Goal: Contribute content: Contribute content

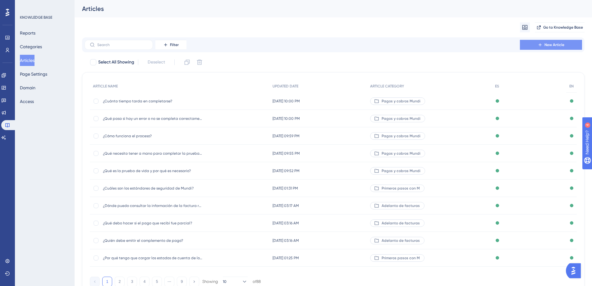
click at [562, 44] on span "New Article" at bounding box center [554, 44] width 20 height 5
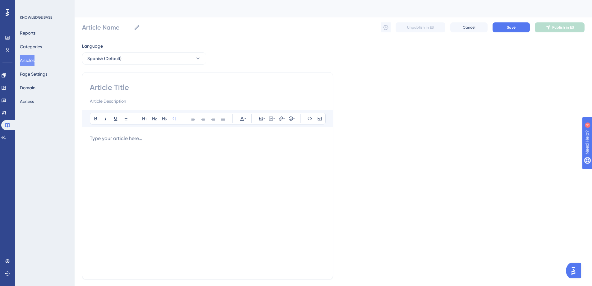
click at [113, 86] on input at bounding box center [208, 87] width 236 height 10
paste input "¿Cómo puedo empezar a realizar cambios de divisas?"
type input "¿Cómo puedo empezar a realizar cambios de divisas?"
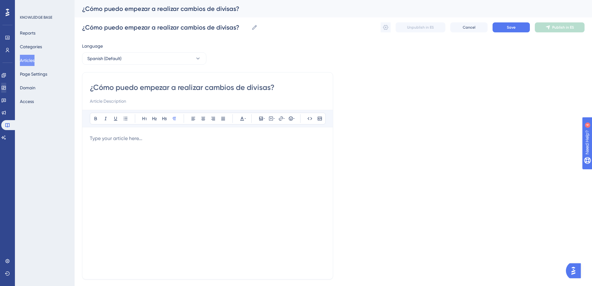
type input "¿Cómo puedo empezar a realizar cambios de divisas?"
click at [122, 154] on div at bounding box center [208, 203] width 236 height 137
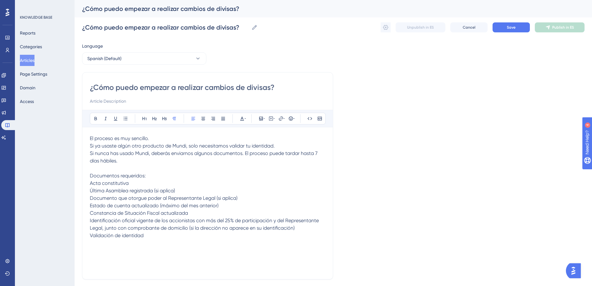
click at [90, 144] on span "Si ya usaste algún otro producto de Mundi, solo necesitamos validar tu identida…" at bounding box center [182, 146] width 185 height 6
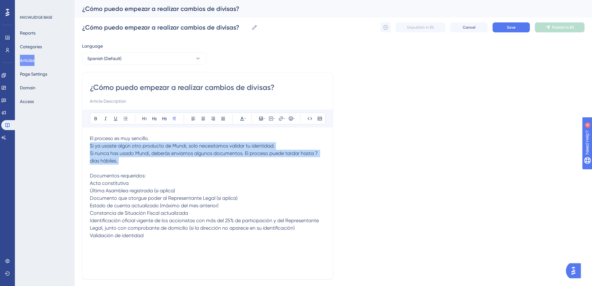
drag, startPoint x: 90, startPoint y: 144, endPoint x: 144, endPoint y: 160, distance: 55.9
click at [144, 160] on p "El proceso es muy sencillo. Si ya usaste algún otro producto de Mundi, solo nec…" at bounding box center [208, 187] width 236 height 104
click at [98, 152] on span "Si nunca has usado Mundi, deberás enviarnos algunos documentos. El proceso pued…" at bounding box center [204, 156] width 229 height 13
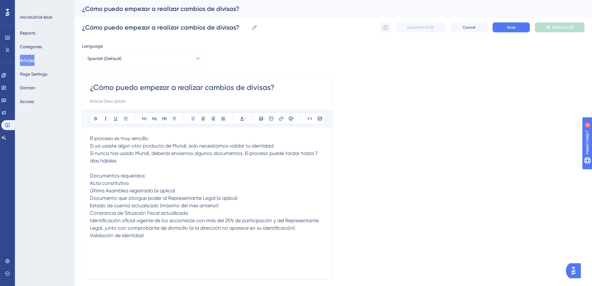
click at [90, 145] on span "Si ya usaste algún otro producto de Mundi, solo necesitamos validar tu identida…" at bounding box center [182, 146] width 185 height 6
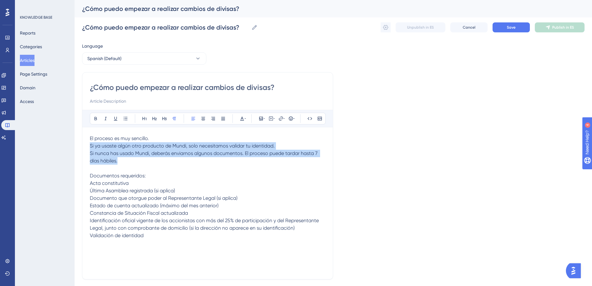
drag, startPoint x: 125, startPoint y: 162, endPoint x: 89, endPoint y: 145, distance: 39.9
click at [89, 145] on div "¿Cómo puedo empezar a realizar cambios de divisas? Bold Italic Underline Bullet…" at bounding box center [207, 175] width 251 height 207
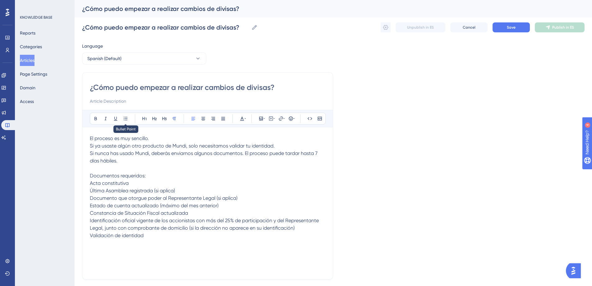
click at [124, 113] on div "Bold Italic Underline Bullet Point Heading 1 Heading 2 Heading 3 Normal Align L…" at bounding box center [208, 118] width 236 height 12
click at [125, 117] on icon at bounding box center [125, 118] width 5 height 5
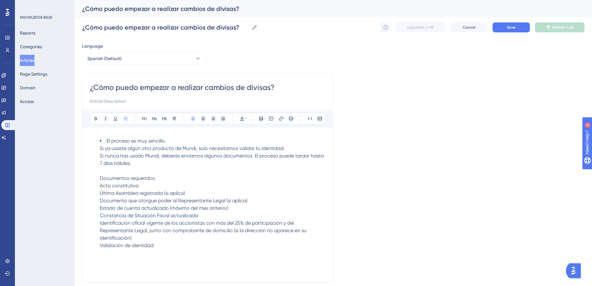
click at [105, 141] on li "El proceso es muy sencillo. Si ya usaste algún otro producto de Mundi, solo nec…" at bounding box center [213, 193] width 226 height 112
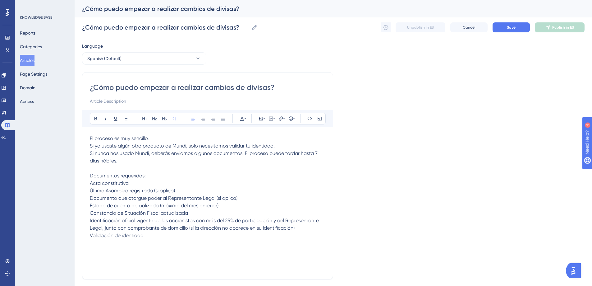
click at [92, 145] on span "Si ya usaste algún otro producto de Mundi, solo necesitamos validar tu identida…" at bounding box center [182, 146] width 185 height 6
click at [89, 145] on div "¿Cómo puedo empezar a realizar cambios de divisas? Bold Italic Underline Bullet…" at bounding box center [207, 175] width 251 height 207
click at [91, 146] on span "Si ya usaste algún otro producto de Mundi, solo necesitamos validar tu identida…" at bounding box center [182, 146] width 185 height 6
click at [91, 145] on span "Si ya usaste algún otro producto de Mundi, solo necesitamos validar tu identida…" at bounding box center [182, 146] width 185 height 6
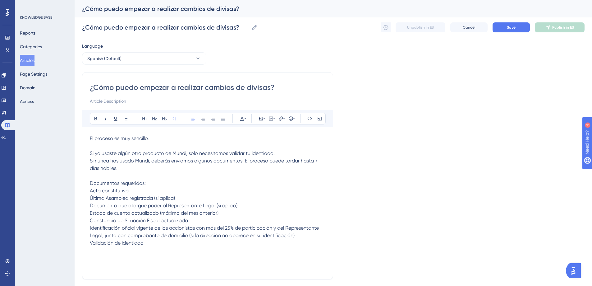
click at [91, 161] on span "Si nunca has usado Mundi, deberás enviarnos algunos documentos. El proceso pued…" at bounding box center [204, 164] width 229 height 13
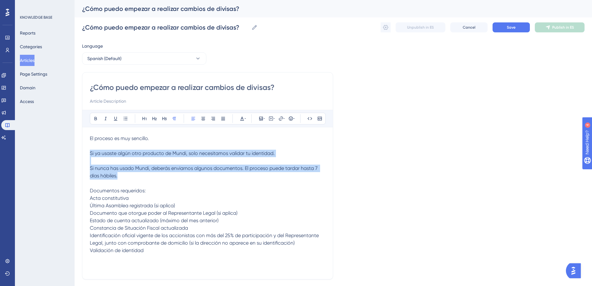
drag, startPoint x: 129, startPoint y: 176, endPoint x: 88, endPoint y: 155, distance: 46.6
click at [88, 155] on div "¿Cómo puedo empezar a realizar cambios de divisas? Bold Italic Underline Bullet…" at bounding box center [207, 175] width 251 height 207
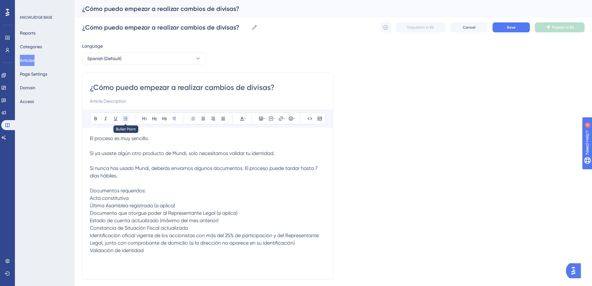
click at [126, 119] on icon at bounding box center [125, 118] width 5 height 5
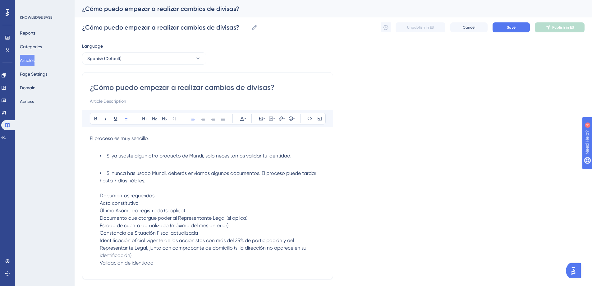
click at [115, 164] on li "Si ya usaste algún otro producto de Mundi, solo necesitamos validar tu identida…" at bounding box center [213, 159] width 226 height 15
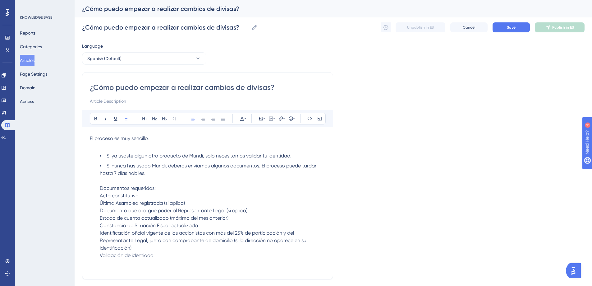
click at [118, 145] on p "El proceso es muy sencillo." at bounding box center [208, 142] width 236 height 15
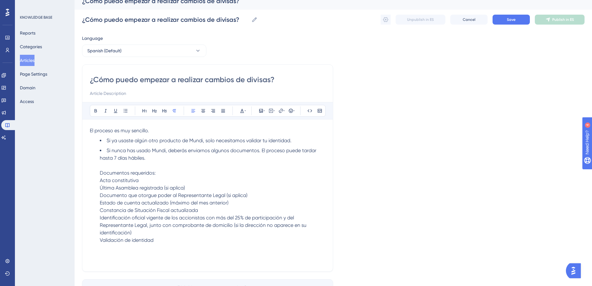
scroll to position [15, 0]
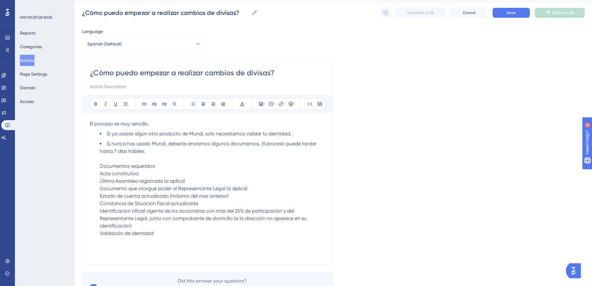
click at [99, 167] on ul "Si ya usaste algún otro producto de Mundi, solo necesitamos validar tu identida…" at bounding box center [208, 183] width 236 height 107
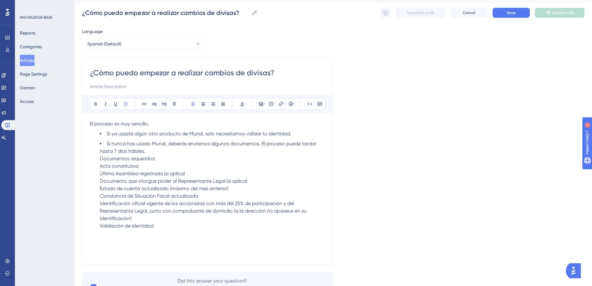
click at [158, 153] on li "Si nunca has usado Mundi, deberás enviarnos algunos documentos. El proceso pued…" at bounding box center [213, 184] width 226 height 89
click at [157, 152] on li "Si nunca has usado Mundi, deberás enviarnos algunos documentos. El proceso pued…" at bounding box center [213, 184] width 226 height 89
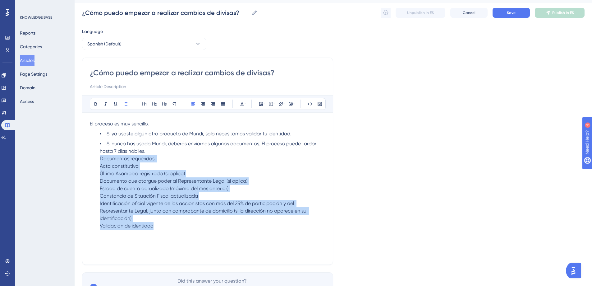
drag, startPoint x: 135, startPoint y: 216, endPoint x: 96, endPoint y: 160, distance: 68.0
click at [96, 160] on div "El proceso es muy sencillo. Si ya usaste algún otro producto de Mundi, solo nec…" at bounding box center [208, 188] width 236 height 137
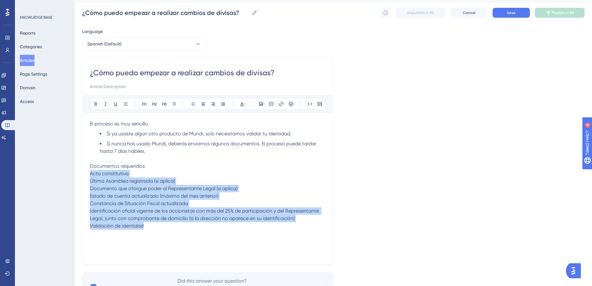
drag, startPoint x: 161, startPoint y: 229, endPoint x: 87, endPoint y: 176, distance: 91.4
click at [87, 176] on div "¿Cómo puedo empezar a realizar cambios de divisas? Bold Italic Underline Bullet…" at bounding box center [207, 160] width 251 height 207
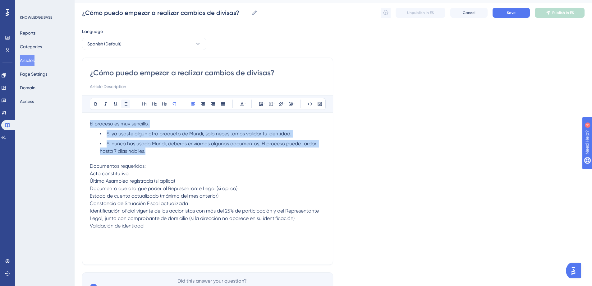
click at [127, 104] on icon at bounding box center [125, 103] width 5 height 5
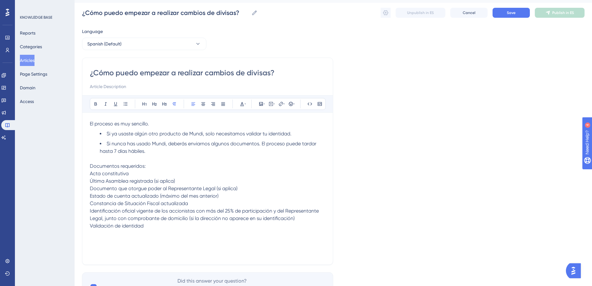
click at [113, 175] on span "Acta constitutiva" at bounding box center [109, 173] width 39 height 6
click at [158, 170] on p "Documentos requeridos: Acta constitutiva Última Asamblea registrada (si aplica)…" at bounding box center [208, 195] width 236 height 67
click at [155, 167] on p "Documentos requeridos: Acta constitutiva Última Asamblea registrada (si aplica)…" at bounding box center [208, 195] width 236 height 67
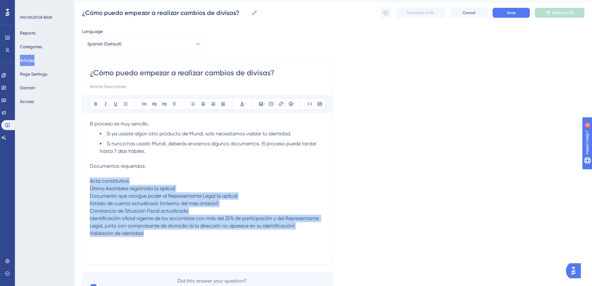
drag, startPoint x: 147, startPoint y: 236, endPoint x: 88, endPoint y: 180, distance: 81.6
click at [88, 180] on div "¿Cómo puedo empezar a realizar cambios de divisas? Bold Italic Underline Bullet…" at bounding box center [207, 160] width 251 height 207
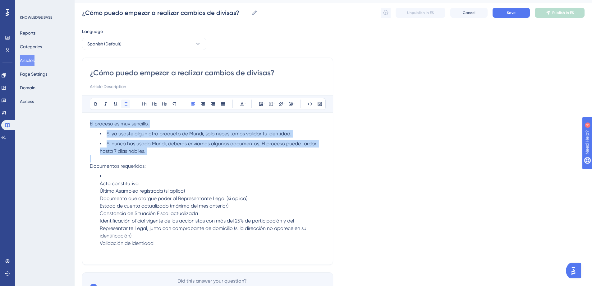
click at [128, 102] on button at bounding box center [125, 103] width 9 height 9
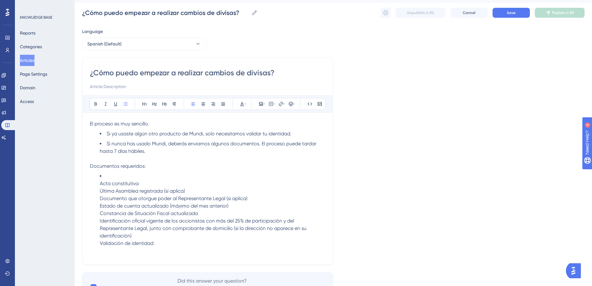
click at [100, 183] on span "Acta constitutiva" at bounding box center [119, 183] width 39 height 6
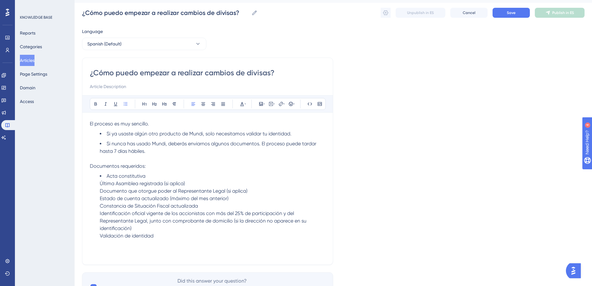
click at [100, 182] on span "Última Asamblea registrada (si aplica)" at bounding box center [142, 183] width 85 height 6
click at [100, 192] on span "Documento que otorgue poder al Representante Legal (si aplica)" at bounding box center [174, 193] width 148 height 6
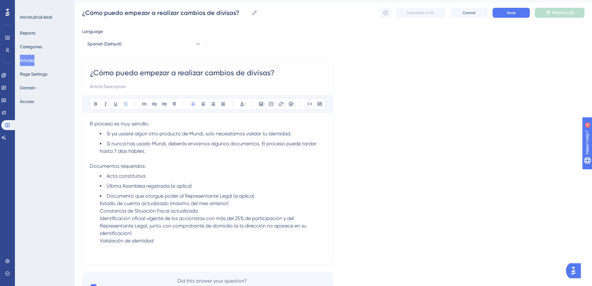
click at [98, 203] on ul "Acta constitutiva Última Asamblea registrada (si aplica) Documento que otorgue …" at bounding box center [208, 208] width 236 height 72
click at [100, 213] on span "Constancia de Situación Fiscal actualizada" at bounding box center [149, 213] width 98 height 6
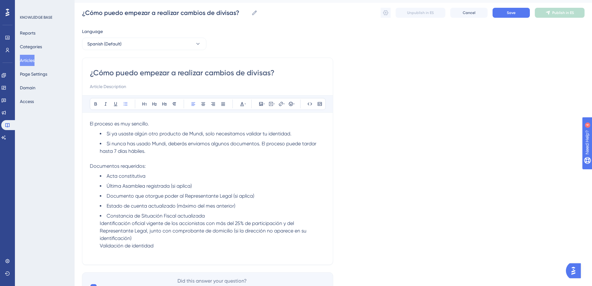
click at [100, 224] on span "Identificación oficial vigente de los accionistas con más del 25% de participac…" at bounding box center [204, 230] width 208 height 21
click at [100, 233] on span "Identificación oficial vigente de los accionistas con más del 25% de participac…" at bounding box center [204, 232] width 208 height 21
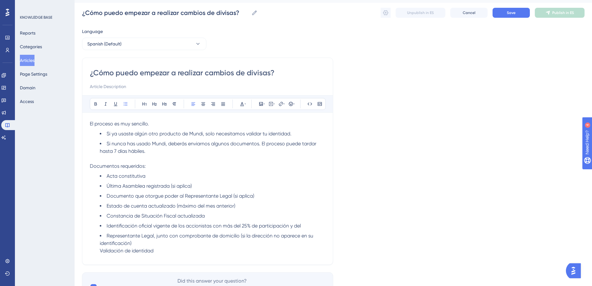
click at [100, 249] on span "Validación de identidad" at bounding box center [127, 250] width 54 height 6
click at [64, 201] on div "KNOWLEDGE BASE Reports Categories Articles Page Settings Domain Access" at bounding box center [45, 143] width 60 height 286
click at [81, 167] on div "Performance Users Engagement Widgets Feedback Product Updates Knowledge Base AI…" at bounding box center [333, 148] width 517 height 326
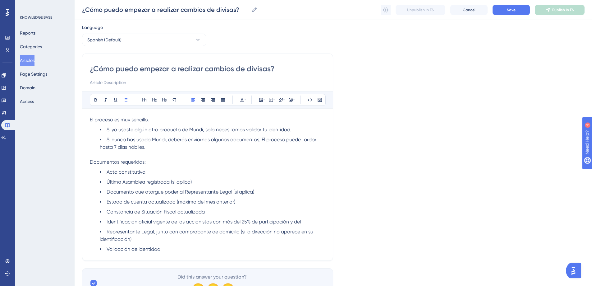
scroll to position [35, 0]
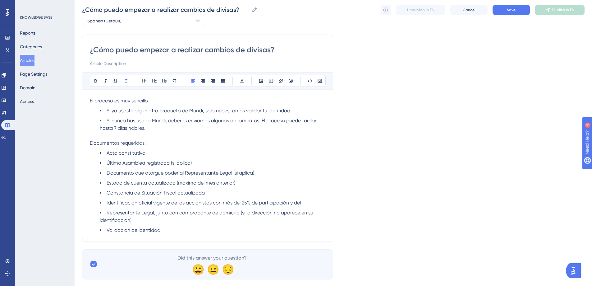
click at [154, 227] on span "Validación de identidad" at bounding box center [134, 230] width 54 height 6
drag, startPoint x: 177, startPoint y: 231, endPoint x: 98, endPoint y: 229, distance: 78.6
click at [98, 229] on ul "Acta constitutiva Última Asamblea registrada (si aplica) Documento que otorgue …" at bounding box center [208, 191] width 236 height 85
drag, startPoint x: 129, startPoint y: 226, endPoint x: 119, endPoint y: 228, distance: 10.2
click at [129, 226] on li "Validación de identidad" at bounding box center [213, 229] width 226 height 7
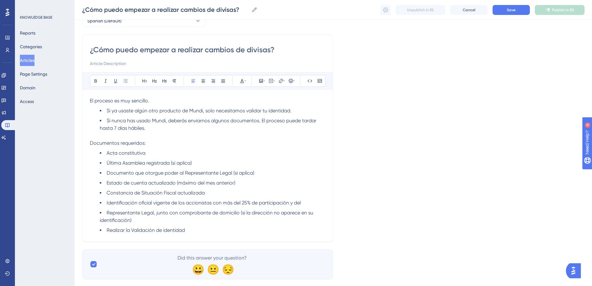
click at [260, 177] on ul "Acta constitutiva Última Asamblea registrada (si aplica) Documento que otorgue …" at bounding box center [208, 191] width 236 height 85
click at [416, 170] on div "Language Spanish (Default) ¿Cómo puedo empezar a realizar cambios de divisas? B…" at bounding box center [333, 142] width 502 height 274
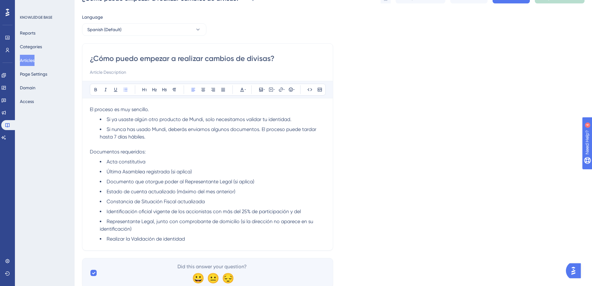
scroll to position [0, 0]
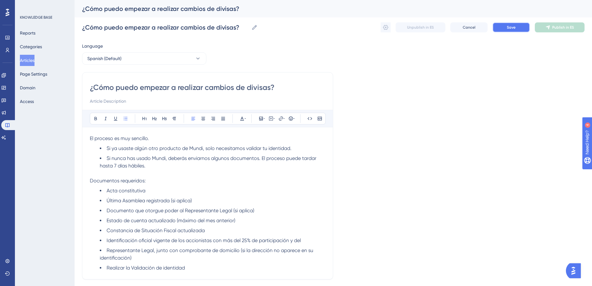
click at [501, 25] on button "Save" at bounding box center [510, 27] width 37 height 10
click at [165, 59] on button "Spanish (Default)" at bounding box center [144, 58] width 124 height 12
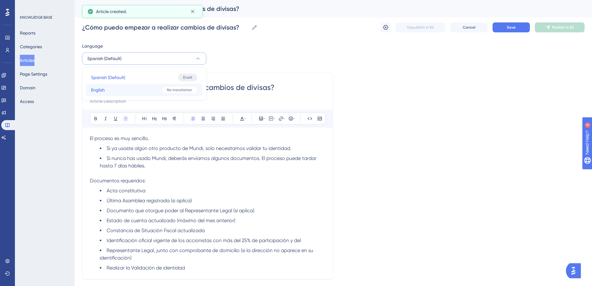
click at [167, 91] on div "No translation" at bounding box center [180, 89] width 36 height 7
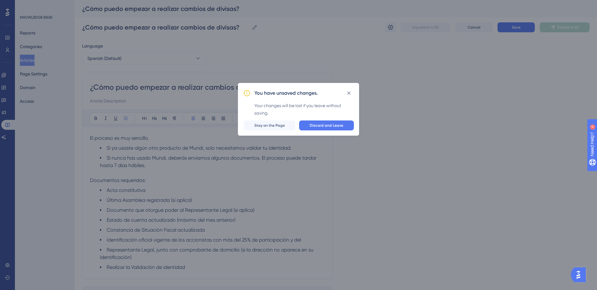
click at [325, 127] on span "Discard and Leave" at bounding box center [326, 125] width 34 height 5
checkbox input "false"
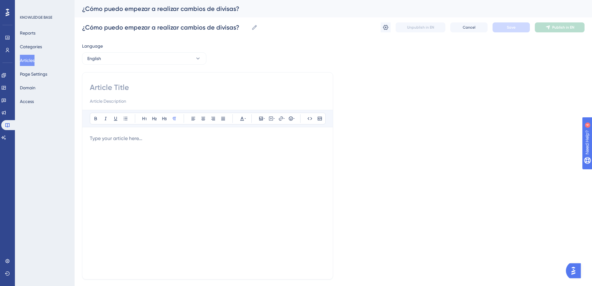
click at [116, 86] on input at bounding box center [208, 87] width 236 height 10
paste input "How can I start exchanging currencies?"
type input "How can I start exchanging currencies?"
click at [118, 142] on p at bounding box center [208, 138] width 236 height 7
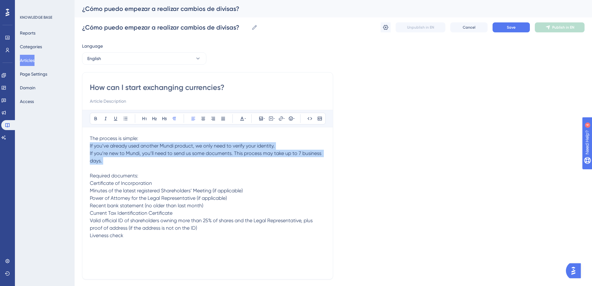
drag, startPoint x: 109, startPoint y: 165, endPoint x: 87, endPoint y: 145, distance: 29.5
click at [87, 145] on div "How can I start exchanging currencies? Bold Italic Underline Bullet Point Headi…" at bounding box center [207, 175] width 251 height 207
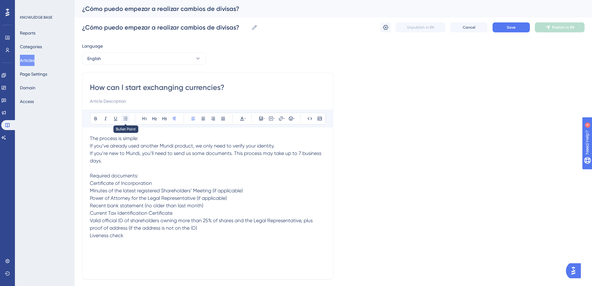
click at [123, 119] on icon at bounding box center [125, 118] width 5 height 5
click at [109, 149] on p "The process is simple: If you’ve already used another Mundi product, we only ne…" at bounding box center [208, 187] width 236 height 104
click at [103, 162] on p "The process is simple: If you’ve already used another Mundi product, we only ne…" at bounding box center [208, 187] width 236 height 104
click at [141, 140] on p "The process is simple: If you’ve already used another Mundi product, we only ne…" at bounding box center [208, 187] width 236 height 104
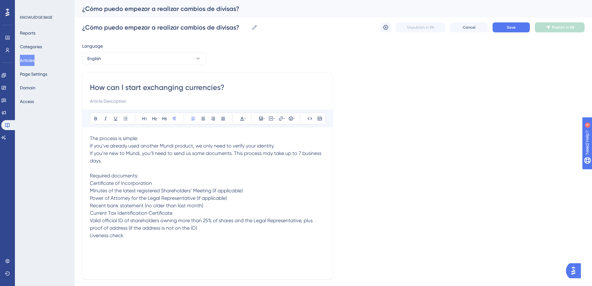
click at [291, 154] on p "If you’ve already used another Mundi product, we only need to verify your ident…" at bounding box center [208, 190] width 236 height 97
click at [127, 178] on p "If you’re new to Mundi, you’ll need to send us some documents. This process may…" at bounding box center [208, 193] width 236 height 89
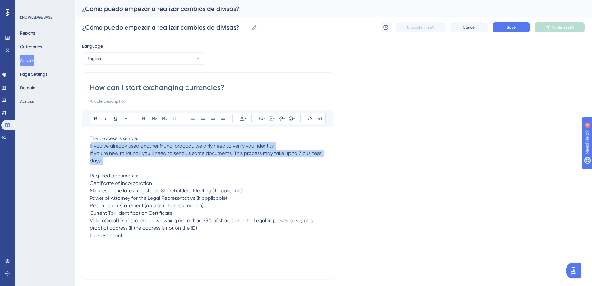
drag, startPoint x: 114, startPoint y: 176, endPoint x: 89, endPoint y: 156, distance: 32.1
click at [89, 157] on div "How can I start exchanging currencies? Bold Italic Underline Bullet Point Headi…" at bounding box center [207, 175] width 251 height 207
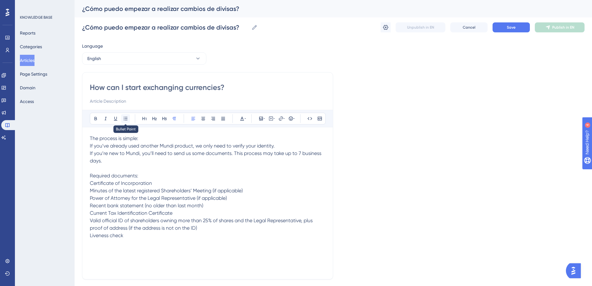
click at [126, 118] on icon at bounding box center [126, 118] width 4 height 3
click at [91, 189] on span "If you’re new to Mundi, you’ll need to send us some documents. This process may…" at bounding box center [206, 194] width 233 height 88
click at [90, 189] on span "If you’re new to Mundi, you’ll need to send us some documents. This process may…" at bounding box center [206, 194] width 233 height 88
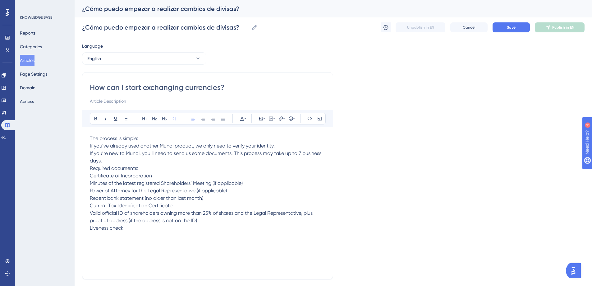
drag, startPoint x: 106, startPoint y: 184, endPoint x: 87, endPoint y: 152, distance: 36.9
click at [87, 152] on div "How can I start exchanging currencies? Bold Italic Underline Bullet Point Headi…" at bounding box center [207, 175] width 251 height 207
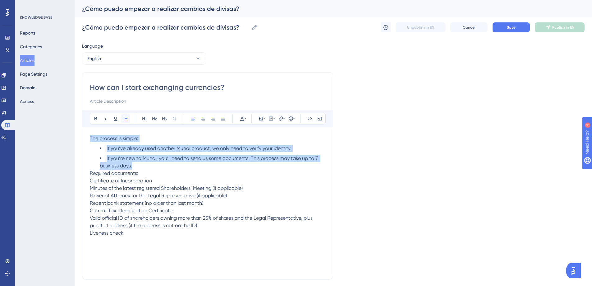
click at [124, 118] on icon at bounding box center [126, 118] width 4 height 3
click at [118, 163] on li "If you’re new to Mundi, you’ll need to send us some documents. This process may…" at bounding box center [213, 161] width 226 height 15
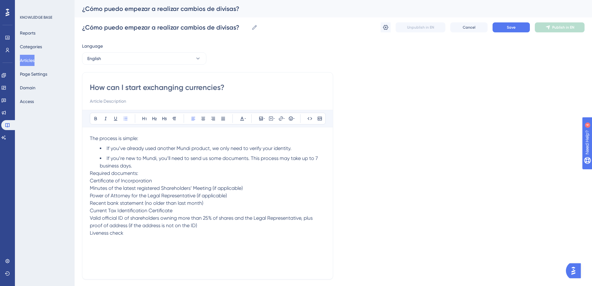
click at [98, 169] on ul "If you’ve already used another Mundi product, we only need to verify your ident…" at bounding box center [208, 156] width 236 height 25
click at [99, 155] on ul "If you’ve already used another Mundi product, we only need to verify your ident…" at bounding box center [208, 156] width 236 height 25
click at [90, 188] on span "Required documents: Certificate of Incorporation Minutes of the latest register…" at bounding box center [202, 203] width 224 height 66
click at [172, 179] on p "Required documents: Certificate of Incorporation Minutes of the latest register…" at bounding box center [208, 202] width 236 height 67
click at [90, 194] on span "Certificate of Incorporation Minutes of the latest registered Shareholders’ Mee…" at bounding box center [202, 206] width 224 height 58
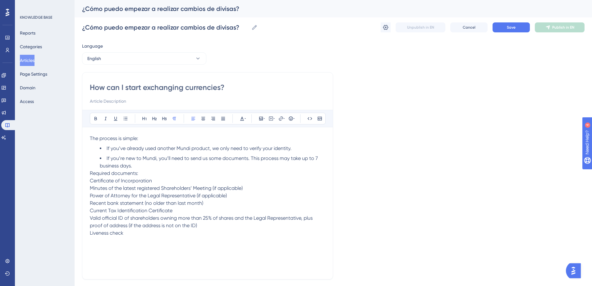
click at [90, 197] on span "Certificate of Incorporation Minutes of the latest registered Shareholders’ Mee…" at bounding box center [202, 206] width 224 height 58
click at [92, 203] on span "Minutes of the latest registered Shareholders’ Meeting (if applicable) Power of…" at bounding box center [202, 210] width 224 height 51
click at [90, 203] on span "Minutes of the latest registered Shareholders’ Meeting (if applicable) Power of…" at bounding box center [202, 210] width 224 height 51
click at [91, 210] on span "Power of Attorney for the Legal Representative (if applicable) Recent bank stat…" at bounding box center [202, 213] width 224 height 43
click at [90, 209] on span "Power of Attorney for the Legal Representative (if applicable) Recent bank stat…" at bounding box center [202, 213] width 224 height 43
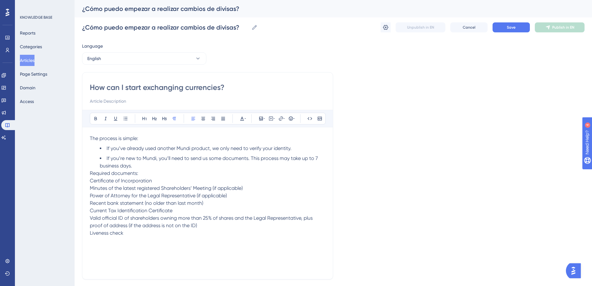
click at [90, 217] on span "Recent bank statement (no older than last month) Current Tax Identification Cer…" at bounding box center [202, 218] width 224 height 36
click at [91, 225] on span "Current Tax Identification Certificate Valid official ID of shareholders owning…" at bounding box center [202, 221] width 224 height 28
click at [89, 240] on div "How can I start exchanging currencies? Bold Italic Underline Bullet Point Headi…" at bounding box center [207, 175] width 251 height 207
click at [91, 236] on span "Valid official ID of shareholders owning more than 25% of shares and the Legal …" at bounding box center [202, 225] width 224 height 21
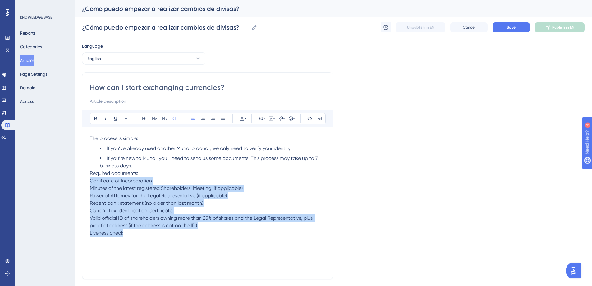
drag, startPoint x: 160, startPoint y: 240, endPoint x: 89, endPoint y: 191, distance: 86.4
click at [89, 191] on div "How can I start exchanging currencies? Bold Italic Underline Bullet Point Headi…" at bounding box center [207, 175] width 251 height 207
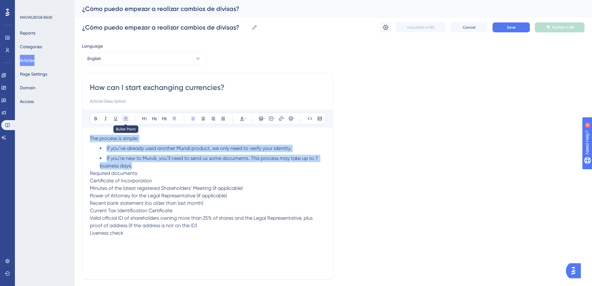
click at [125, 118] on icon at bounding box center [126, 118] width 4 height 3
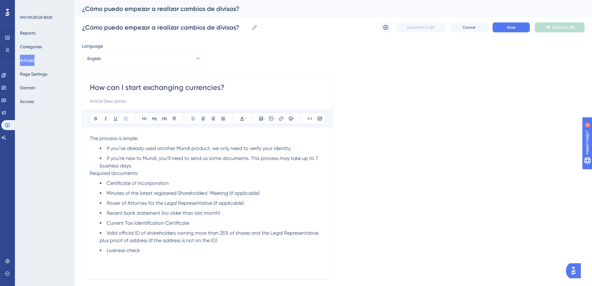
click at [158, 206] on span "Power of Attorney for the Legal Representative (if applicable)" at bounding box center [175, 203] width 137 height 6
click at [239, 169] on li "If you’re new to Mundi, you’ll need to send us some documents. This process may…" at bounding box center [213, 161] width 226 height 15
click at [507, 29] on span "Save" at bounding box center [511, 27] width 9 height 5
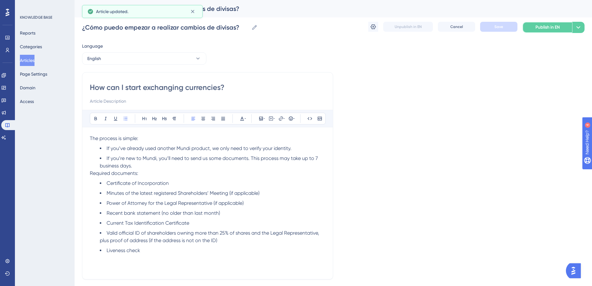
click at [551, 29] on span "Publish in EN" at bounding box center [547, 27] width 24 height 7
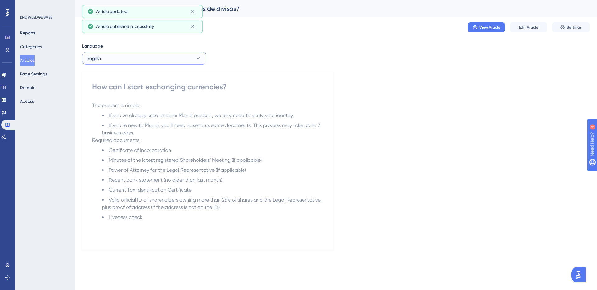
click at [128, 64] on button "English" at bounding box center [144, 58] width 124 height 12
click at [132, 75] on button "Spanish (Default) Spanish (Default) Draft" at bounding box center [144, 77] width 116 height 12
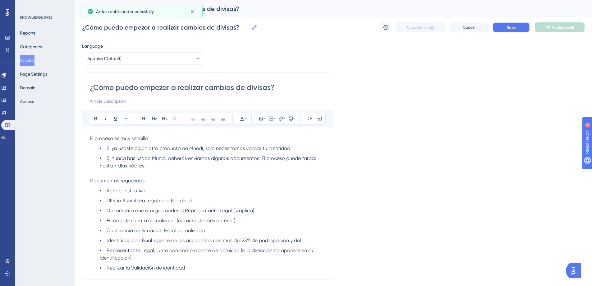
click at [507, 28] on span "Save" at bounding box center [511, 27] width 9 height 5
click at [553, 29] on span "Publish in ES" at bounding box center [563, 27] width 22 height 5
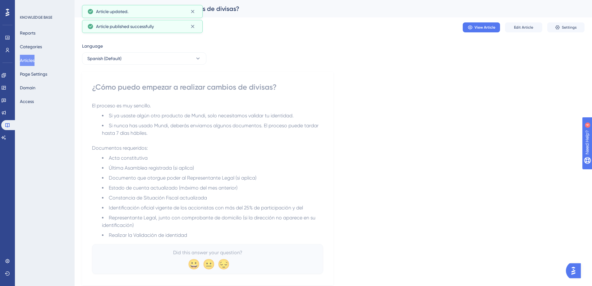
click at [30, 61] on button "Articles" at bounding box center [27, 60] width 15 height 11
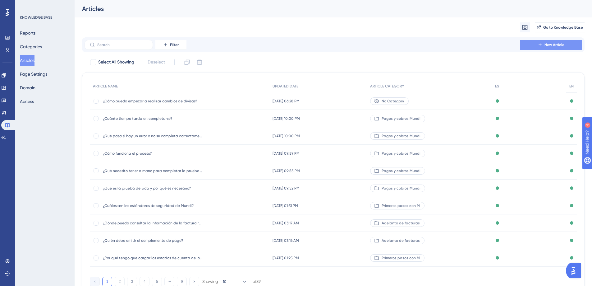
click at [553, 44] on span "New Article" at bounding box center [554, 44] width 20 height 5
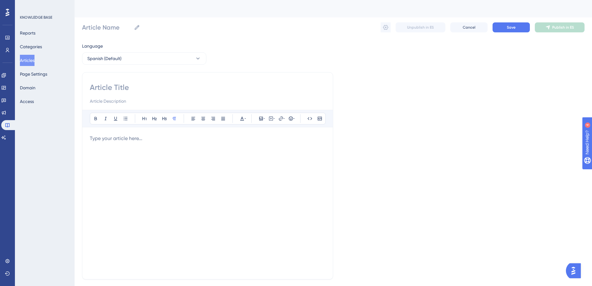
click at [97, 85] on input at bounding box center [208, 87] width 236 height 10
paste input "¿En qué horarios puedo operar?"
type input "¿En qué horarios puedo operar?"
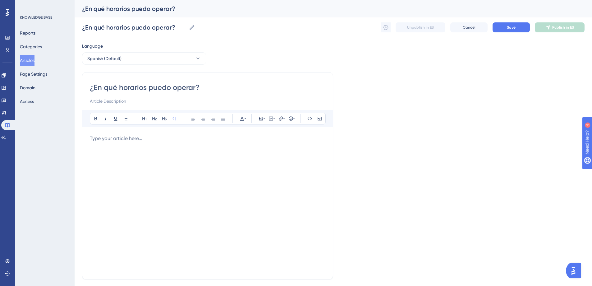
click at [140, 141] on p at bounding box center [208, 138] width 236 height 7
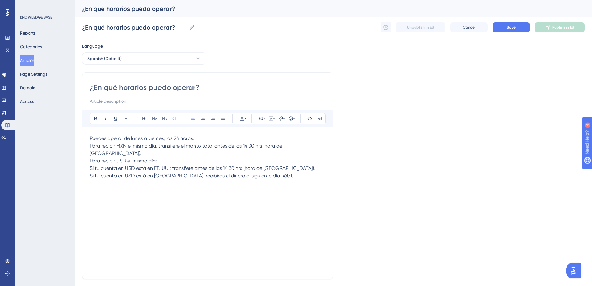
click at [88, 145] on div "¿En qué horarios puedo operar? Bold Italic Underline Bullet Point Heading 1 Hea…" at bounding box center [207, 175] width 251 height 207
click at [90, 146] on span "Para recibir MXN el mismo día, transfiere el monto total antes de las 14:30 hrs…" at bounding box center [187, 149] width 194 height 13
click at [128, 117] on icon at bounding box center [125, 118] width 5 height 5
click at [99, 156] on ul "Para recibir MXN el mismo día, transfiere el monto total antes de las 14:30 hrs…" at bounding box center [208, 162] width 236 height 37
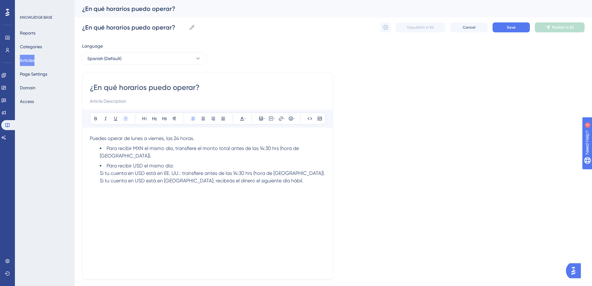
click at [100, 170] on span "Si tu cuenta en USD está en EE. UU.: transfiere antes de las 14:30 hrs (hora de…" at bounding box center [212, 173] width 225 height 6
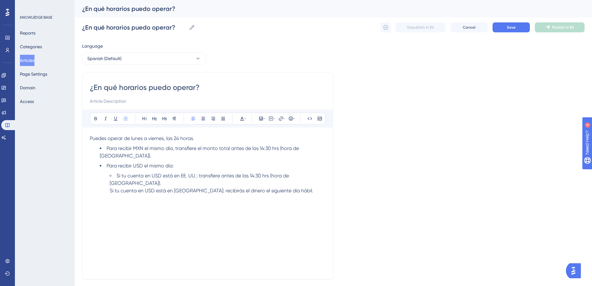
click at [110, 187] on span "Si tu cuenta en USD está en [GEOGRAPHIC_DATA]: recibirás el dinero el siguiente…" at bounding box center [212, 190] width 204 height 6
click at [108, 172] on span "Si tu cuenta en USD está en EE. UU.: transfiere antes de las 14:30 hrs (hora de…" at bounding box center [190, 178] width 181 height 13
click at [172, 207] on div "Puedes operar de lunes a viernes, las 24 horas. Para recibir MXN el mismo día, …" at bounding box center [208, 203] width 236 height 137
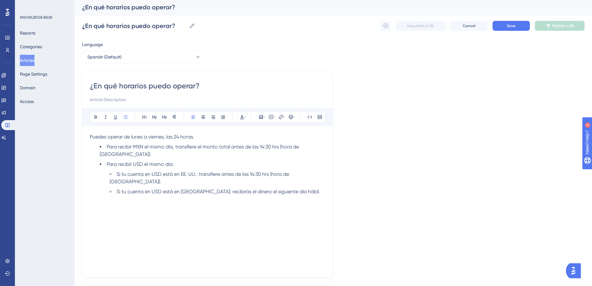
scroll to position [2, 0]
click at [517, 25] on button "Save" at bounding box center [510, 25] width 37 height 10
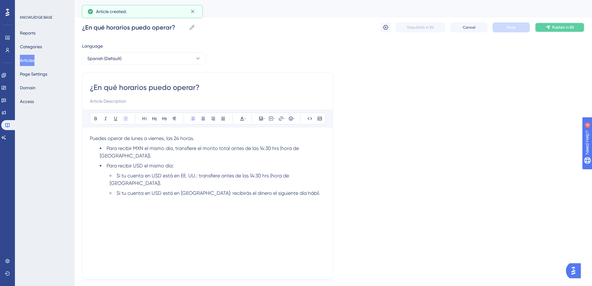
click at [543, 25] on button "Publish in ES" at bounding box center [560, 27] width 50 height 10
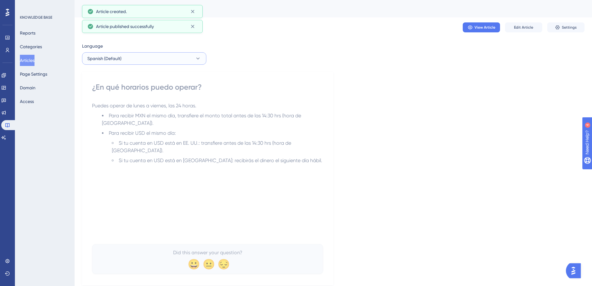
click at [126, 59] on button "Spanish (Default)" at bounding box center [144, 58] width 124 height 12
click at [121, 90] on button "English English No translation" at bounding box center [144, 90] width 116 height 12
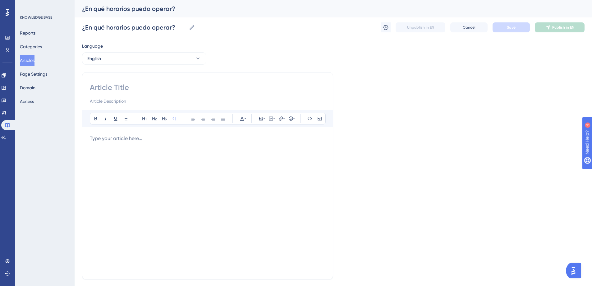
click at [109, 86] on input at bounding box center [208, 87] width 236 height 10
paste input "What are the operating hours?"
type input "What are the operating hours?"
click at [158, 139] on p at bounding box center [208, 138] width 236 height 7
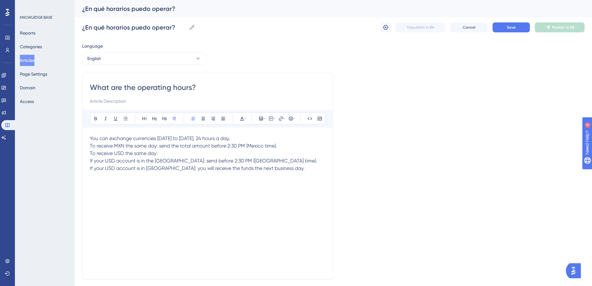
click at [90, 145] on span "To receive MXN the same day: send the total amount before 2:30 PM (Mexico time)." at bounding box center [183, 146] width 187 height 6
click at [89, 153] on div "What are the operating hours? Bold Italic Underline Bullet Point Heading 1 Head…" at bounding box center [207, 175] width 251 height 207
click at [90, 153] on span "To receive USD the same day:" at bounding box center [124, 153] width 68 height 6
click at [90, 159] on span "If your USD account is in the [GEOGRAPHIC_DATA]: send before 2:30 PM ([GEOGRAPH…" at bounding box center [203, 161] width 227 height 6
click at [90, 168] on span "If your USD account is in [GEOGRAPHIC_DATA]: you will receive the funds the nex…" at bounding box center [197, 168] width 215 height 6
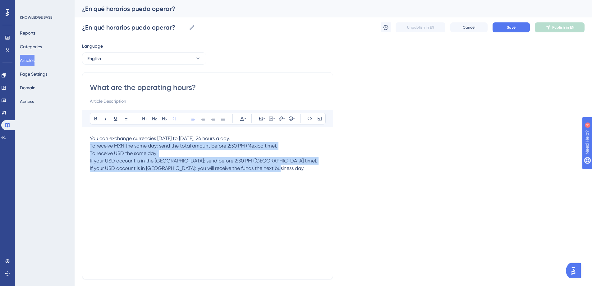
drag, startPoint x: 284, startPoint y: 172, endPoint x: 88, endPoint y: 147, distance: 197.4
click at [88, 147] on div "What are the operating hours? Bold Italic Underline Bullet Point Heading 1 Head…" at bounding box center [207, 175] width 251 height 207
click at [123, 118] on icon at bounding box center [125, 118] width 5 height 5
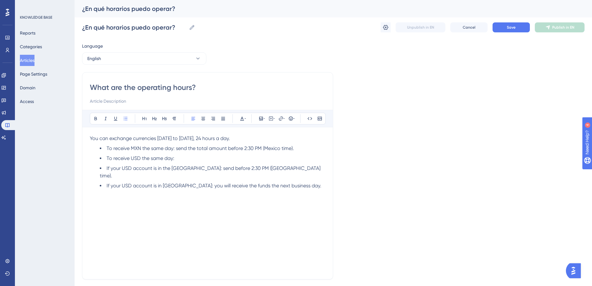
click at [117, 165] on span "If your USD account is in the [GEOGRAPHIC_DATA]: send before 2:30 PM ([GEOGRAPH…" at bounding box center [211, 171] width 222 height 13
click at [106, 166] on li "If your USD account is in the [GEOGRAPHIC_DATA]: send before 2:30 PM ([GEOGRAPH…" at bounding box center [213, 171] width 226 height 15
click at [108, 182] on span "If your USD account is in [GEOGRAPHIC_DATA]: you will receive the funds the nex…" at bounding box center [214, 185] width 215 height 6
click at [189, 142] on p "You can exchange currencies [DATE] to [DATE], 24 hours a day." at bounding box center [208, 138] width 236 height 7
click at [509, 33] on div "¿En qué horarios puedo operar? ¿En qué horarios puedo operar? Unpublish in EN C…" at bounding box center [333, 27] width 502 height 20
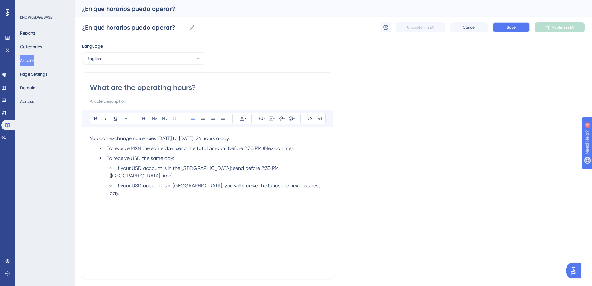
click at [510, 30] on button "Save" at bounding box center [510, 27] width 37 height 10
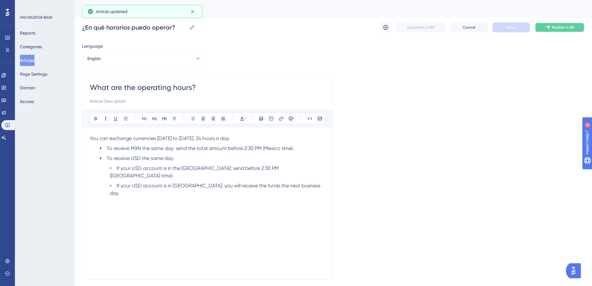
click at [547, 29] on icon at bounding box center [547, 27] width 5 height 5
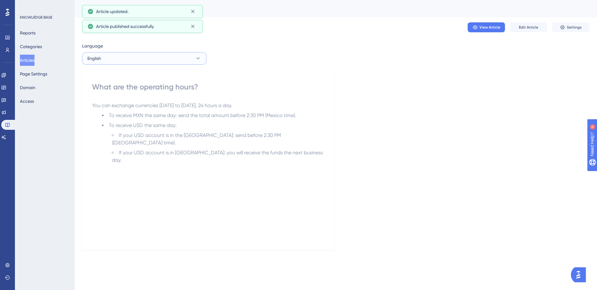
click at [138, 58] on button "English" at bounding box center [144, 58] width 124 height 12
click at [141, 80] on button "Spanish (Default) Spanish (Default) Published" at bounding box center [144, 77] width 116 height 12
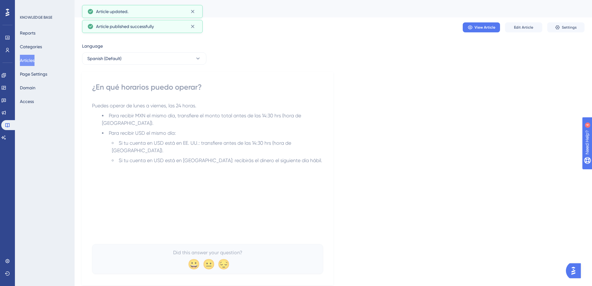
click at [28, 60] on button "Articles" at bounding box center [27, 60] width 15 height 11
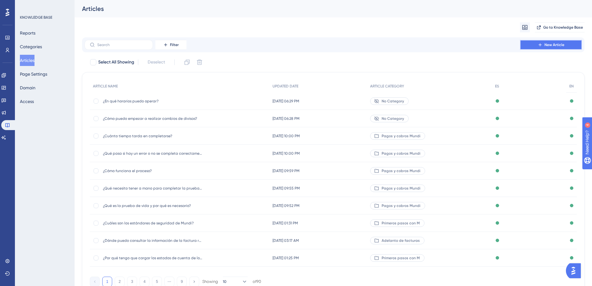
click at [546, 44] on span "New Article" at bounding box center [554, 44] width 20 height 5
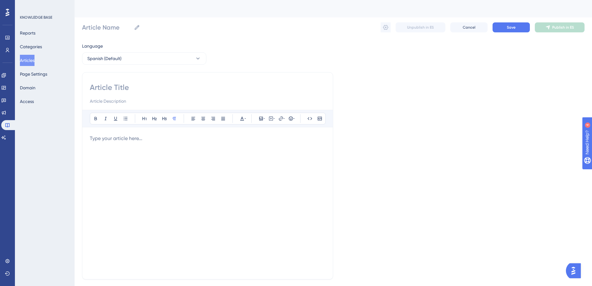
click at [103, 84] on input at bounding box center [208, 87] width 236 height 10
paste input "¿Cuál es el monto límite por operación?"
type input "¿Cuál es el monto límite por operación?"
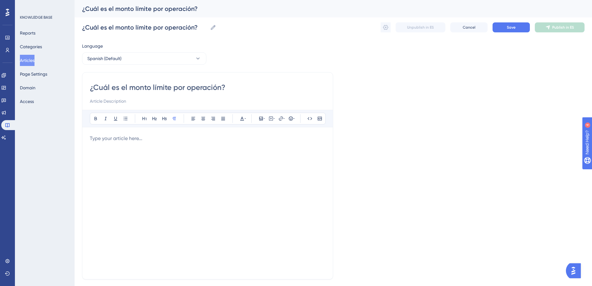
type input "¿Cuál es el monto límite por operación?"
click at [200, 155] on div at bounding box center [208, 203] width 236 height 137
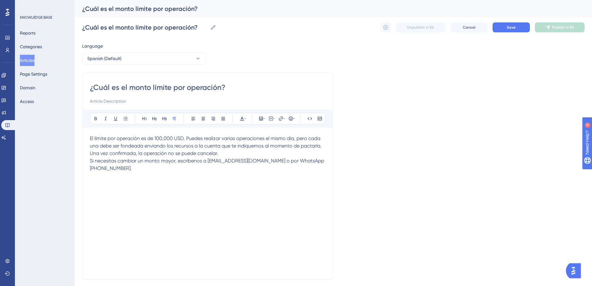
click at [225, 154] on p "El límite por operación es de 100,000 USD. Puedes realizar varias operaciones e…" at bounding box center [208, 157] width 236 height 45
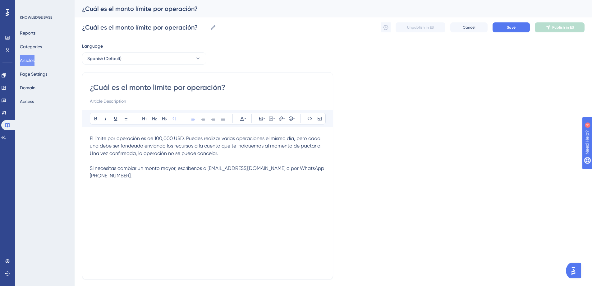
click at [224, 146] on span "El límite por operación es de 100,000 USD. Puedes realizar varias operaciones e…" at bounding box center [206, 141] width 232 height 13
click at [517, 28] on button "Save" at bounding box center [510, 27] width 37 height 10
click at [509, 26] on span "Save" at bounding box center [511, 27] width 9 height 5
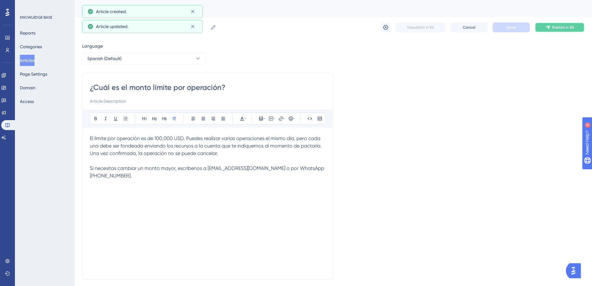
click at [551, 30] on button "Publish in ES" at bounding box center [560, 27] width 50 height 10
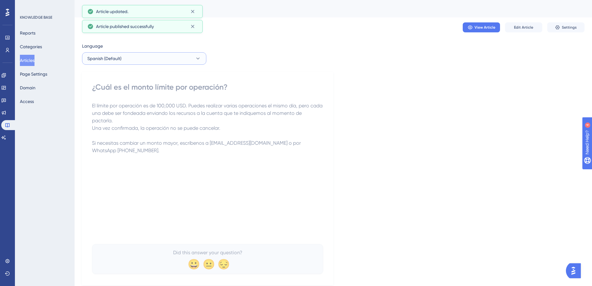
click at [150, 62] on button "Spanish (Default)" at bounding box center [144, 58] width 124 height 12
click at [147, 86] on button "English English No translation" at bounding box center [144, 90] width 116 height 12
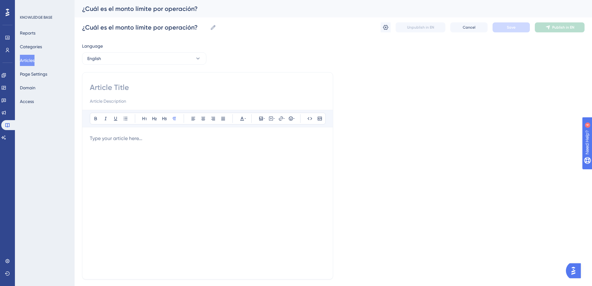
click at [134, 91] on input at bounding box center [208, 87] width 236 height 10
paste input "What is the transaction limit?"
type input "What is the transaction limit?"
click at [149, 146] on div at bounding box center [208, 203] width 236 height 137
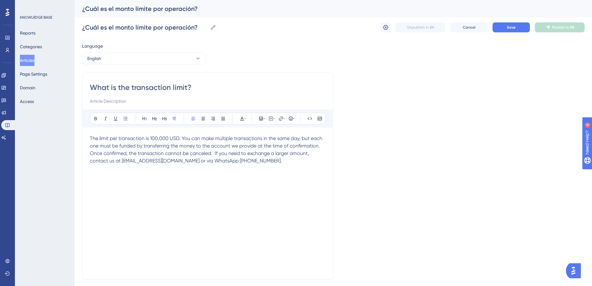
click at [326, 146] on div "What is the transaction limit? Bold Italic Underline Bullet Point Heading 1 Hea…" at bounding box center [207, 175] width 251 height 207
click at [321, 146] on p "The limit per transaction is 100,000 USD. You can make multiple transactions in…" at bounding box center [208, 150] width 236 height 30
click at [213, 154] on span "Once confirmed, the transaction cannot be canceled.  If you need to exchange a …" at bounding box center [200, 156] width 220 height 13
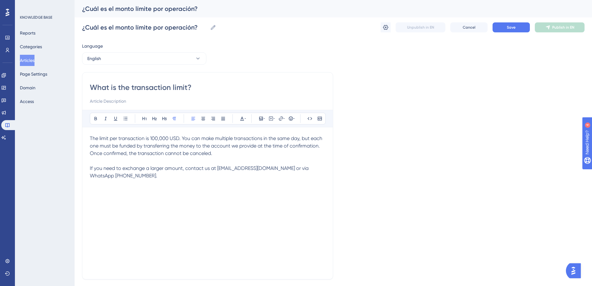
click at [368, 153] on div "Language English What is the transaction limit? Bold Italic Underline Bullet Po…" at bounding box center [333, 179] width 502 height 274
click at [504, 28] on button "Save" at bounding box center [510, 27] width 37 height 10
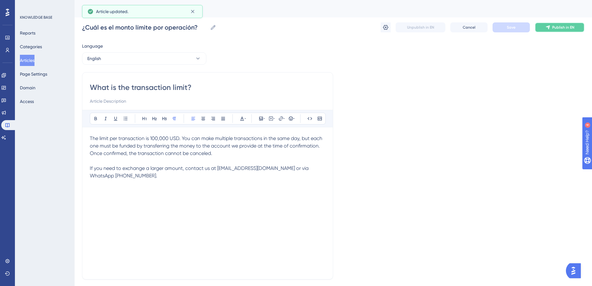
click at [550, 30] on button "Publish in EN" at bounding box center [560, 27] width 50 height 10
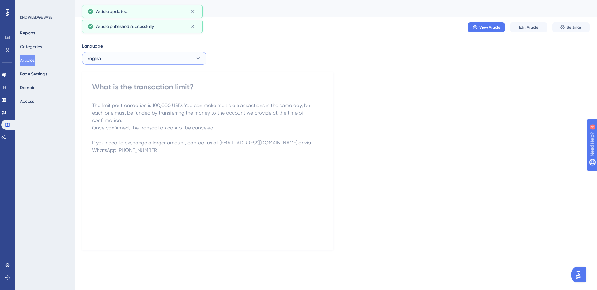
click at [125, 58] on button "English" at bounding box center [144, 58] width 124 height 12
click at [123, 78] on span "Spanish (Default)" at bounding box center [108, 77] width 34 height 7
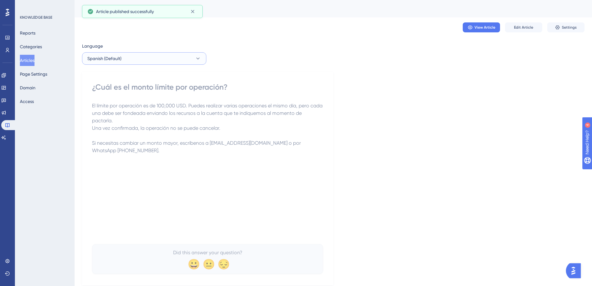
click at [108, 59] on span "Spanish (Default)" at bounding box center [104, 58] width 34 height 7
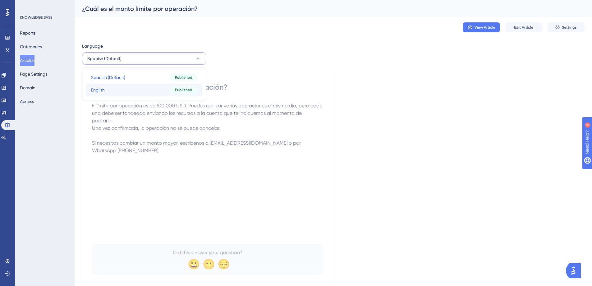
click at [118, 88] on button "English English Published" at bounding box center [144, 90] width 116 height 12
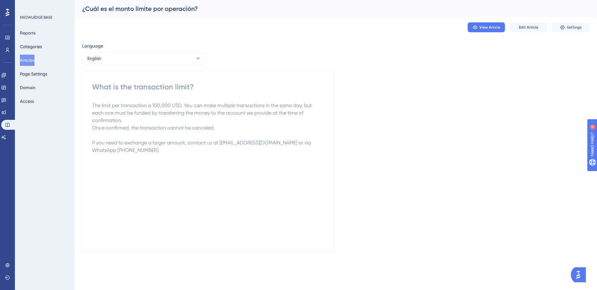
click at [30, 60] on button "Articles" at bounding box center [27, 60] width 15 height 11
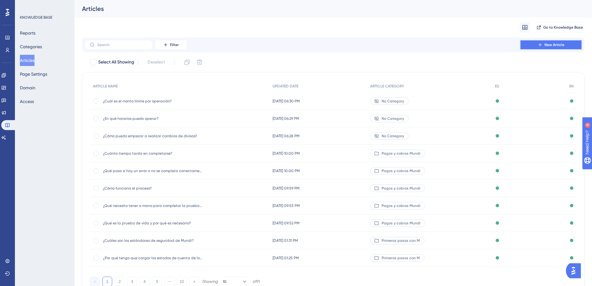
click at [544, 45] on button "New Article" at bounding box center [551, 45] width 62 height 10
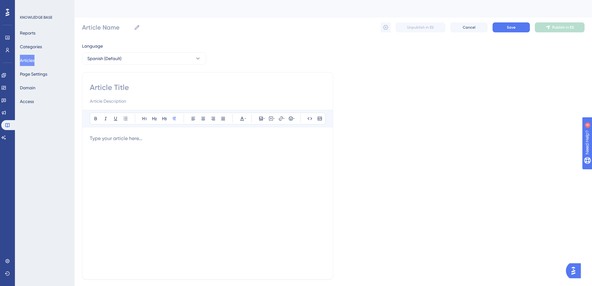
click at [135, 91] on input at bounding box center [208, 87] width 236 height 10
paste input "¿Cuál es el costo por transferencia?"
type input "¿Cuál es el costo por transferencia?"
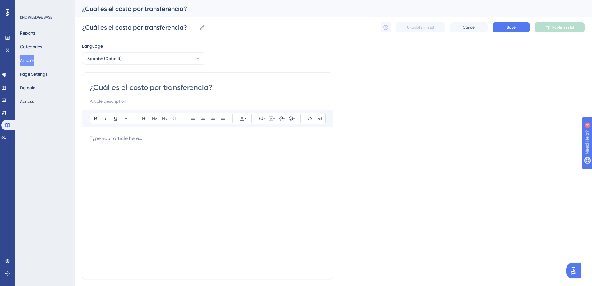
type input "¿Cuál es el costo por transferencia?"
click at [114, 147] on div at bounding box center [208, 203] width 236 height 137
click at [514, 31] on button "Save" at bounding box center [510, 27] width 37 height 10
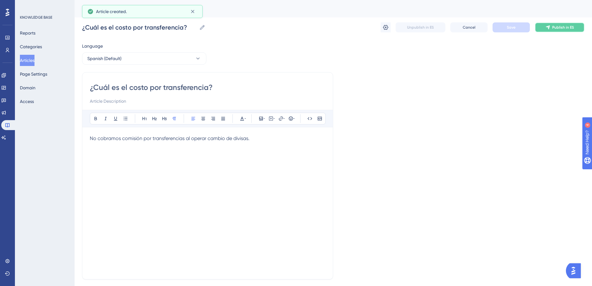
click at [553, 29] on span "Publish in ES" at bounding box center [563, 27] width 22 height 5
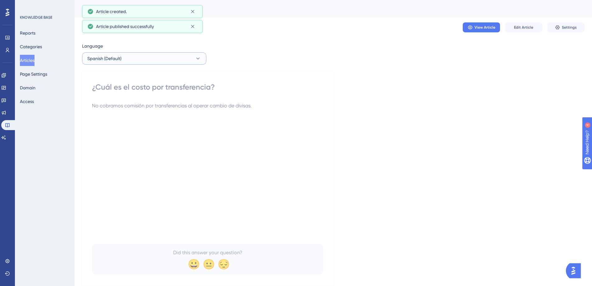
click at [139, 57] on button "Spanish (Default)" at bounding box center [144, 58] width 124 height 12
click at [136, 86] on button "English English No translation" at bounding box center [144, 90] width 116 height 12
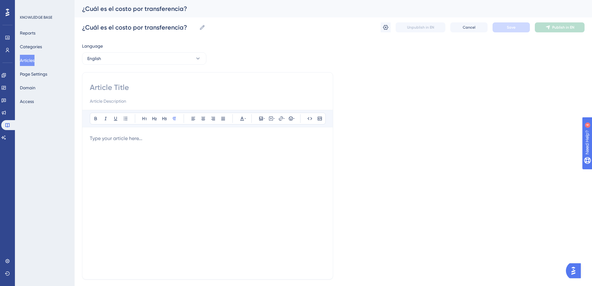
click at [108, 89] on input at bounding box center [208, 87] width 236 height 10
paste input "What are the transfer fees?"
type input "What are the transfer fees?"
click at [175, 160] on div at bounding box center [208, 203] width 236 height 137
click at [521, 30] on button "Save" at bounding box center [510, 27] width 37 height 10
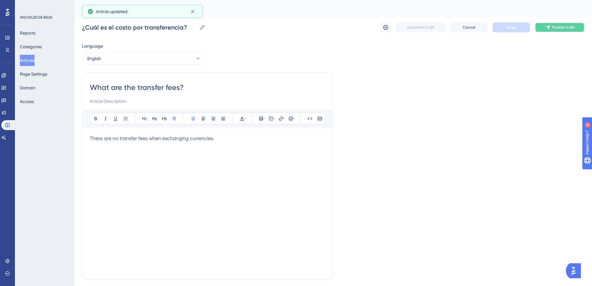
click at [552, 29] on span "Publish in EN" at bounding box center [563, 27] width 22 height 5
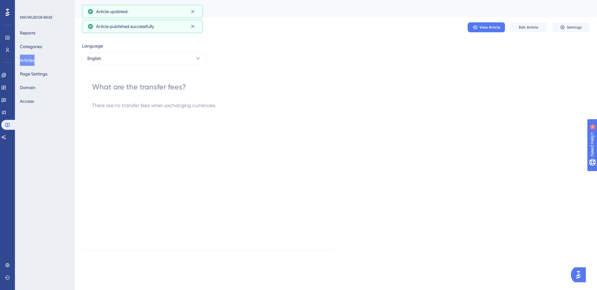
click at [21, 58] on button "Articles" at bounding box center [27, 60] width 15 height 11
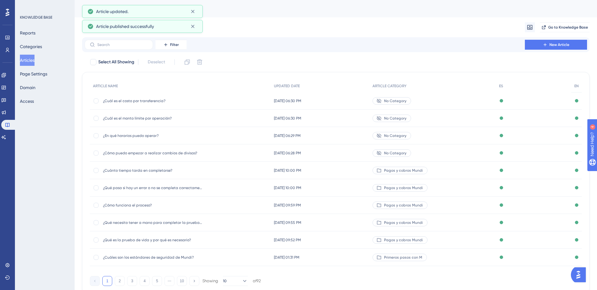
click at [560, 46] on span "New Article" at bounding box center [559, 44] width 20 height 5
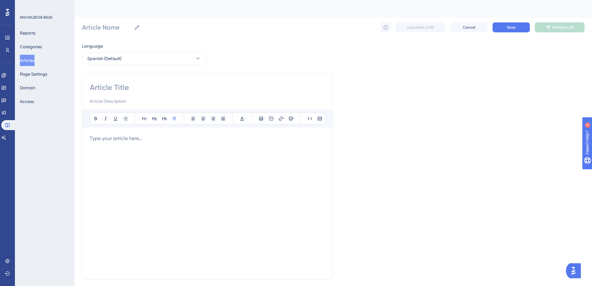
click at [110, 89] on input at bounding box center [208, 87] width 236 height 10
paste input "¿Qué monedas puedo intercambiar?"
type input "¿Qué monedas puedo intercambiar?"
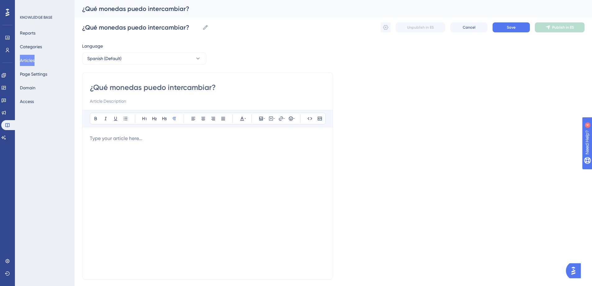
type input "¿Qué monedas puedo intercambiar?"
click at [111, 157] on div at bounding box center [208, 203] width 236 height 137
click at [509, 27] on span "Save" at bounding box center [511, 27] width 9 height 5
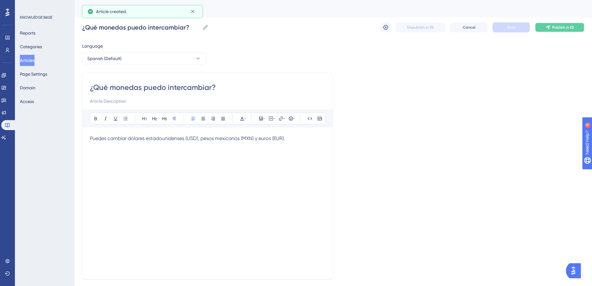
drag, startPoint x: 547, startPoint y: 25, endPoint x: 461, endPoint y: 33, distance: 86.4
click at [547, 25] on icon at bounding box center [547, 27] width 5 height 5
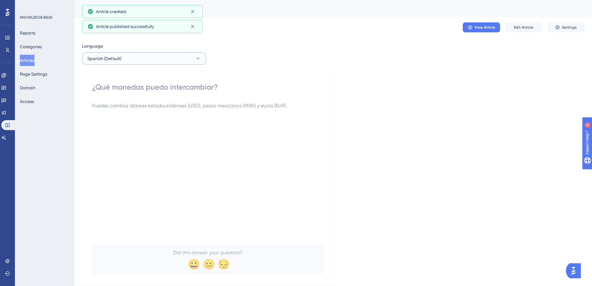
click at [146, 59] on button "Spanish (Default)" at bounding box center [144, 58] width 124 height 12
click at [148, 88] on button "English English No translation" at bounding box center [144, 90] width 116 height 12
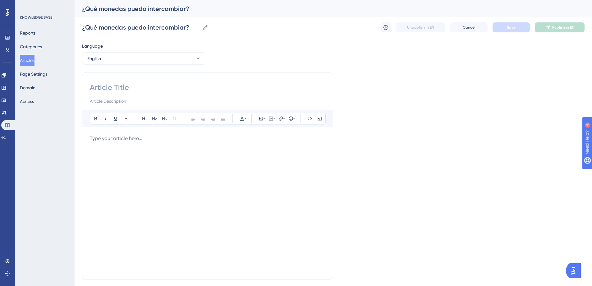
click at [127, 87] on input at bounding box center [208, 87] width 236 height 10
paste input "Which currencies can I exchange?"
type input "Which currencies can I exchange?"
click at [203, 157] on div at bounding box center [208, 203] width 236 height 137
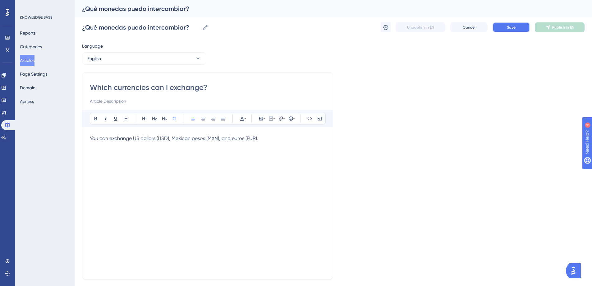
click at [502, 30] on button "Save" at bounding box center [510, 27] width 37 height 10
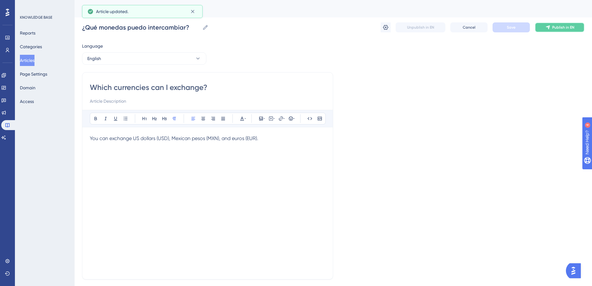
click at [549, 29] on icon at bounding box center [547, 27] width 5 height 5
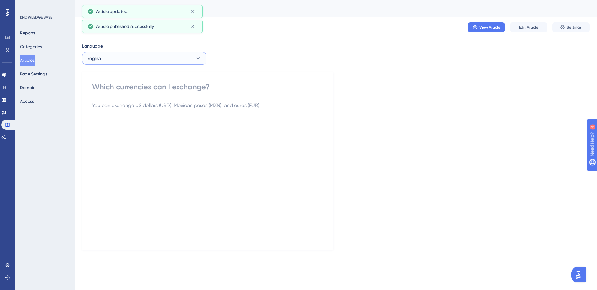
click at [144, 63] on button "English" at bounding box center [144, 58] width 124 height 12
click at [34, 60] on button "Articles" at bounding box center [27, 60] width 15 height 11
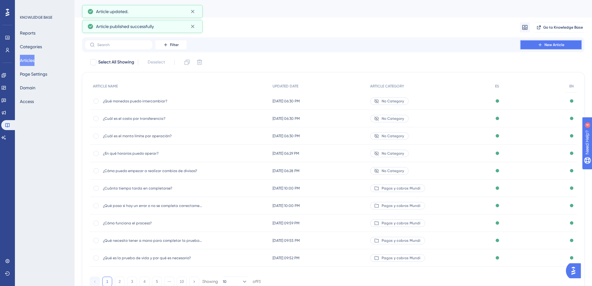
click at [529, 47] on button "New Article" at bounding box center [551, 45] width 62 height 10
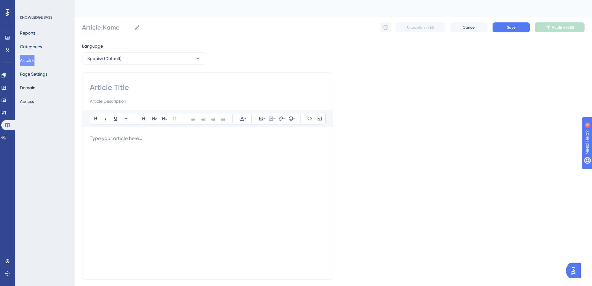
click at [128, 85] on input at bounding box center [208, 87] width 236 height 10
paste input "¿Por qué elegir Mundi?"
type input "¿Por qué elegir Mundi?"
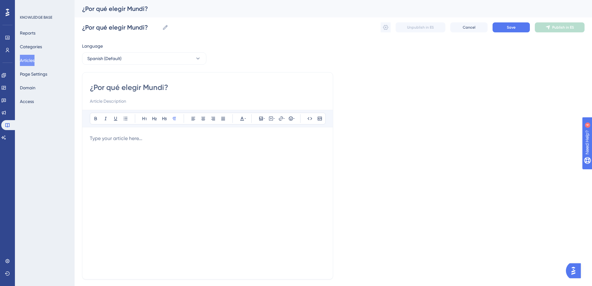
click at [157, 136] on p at bounding box center [208, 138] width 236 height 7
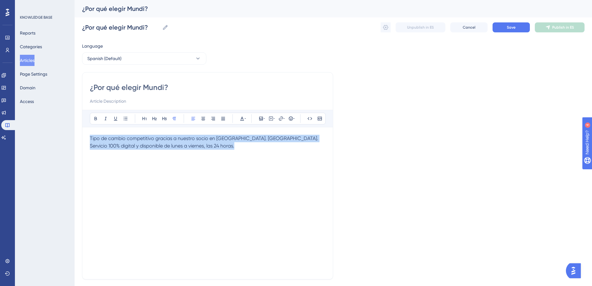
drag, startPoint x: 267, startPoint y: 153, endPoint x: 56, endPoint y: 101, distance: 217.4
click at [75, 101] on div "Performance Users Engagement Widgets Feedback Product Updates Knowledge Base AI…" at bounding box center [333, 163] width 517 height 326
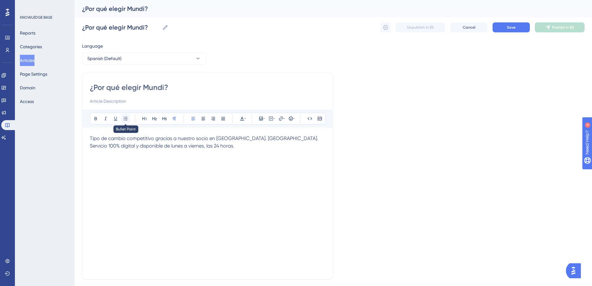
click at [125, 116] on icon at bounding box center [125, 118] width 5 height 5
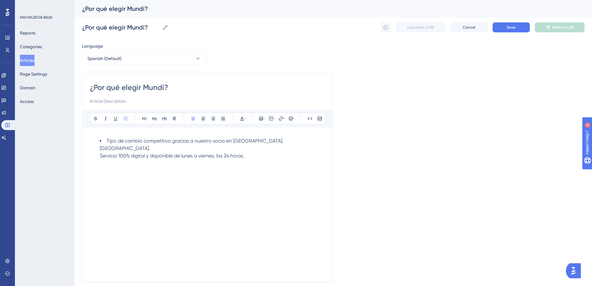
click at [137, 153] on span "Servicio 100% digital y disponible de lunes a viernes, las 24 horas." at bounding box center [172, 156] width 144 height 6
click at [100, 153] on span "Servicio 100% digital y disponible de lunes a viernes, las 24 horas." at bounding box center [172, 156] width 144 height 6
click at [518, 25] on button "Save" at bounding box center [510, 27] width 37 height 10
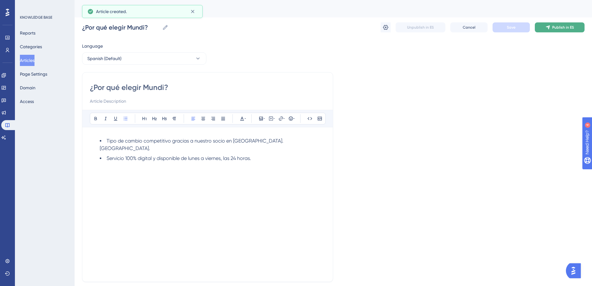
click at [554, 30] on span "Publish in ES" at bounding box center [563, 27] width 22 height 5
click at [129, 61] on button "Spanish (Default)" at bounding box center [144, 58] width 124 height 12
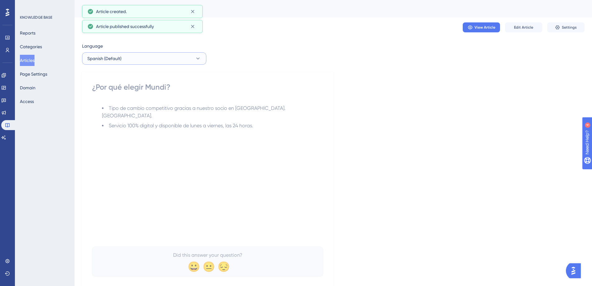
click at [126, 59] on button "Spanish (Default)" at bounding box center [144, 58] width 124 height 12
click at [128, 85] on button "English English No translation" at bounding box center [144, 90] width 116 height 12
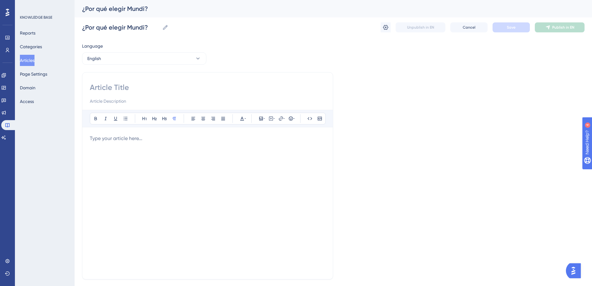
click at [108, 89] on input at bounding box center [208, 87] width 236 height 10
paste input "Why choose Mundi?"
type input "Why choose Mundi?"
click at [118, 144] on div at bounding box center [208, 203] width 236 height 137
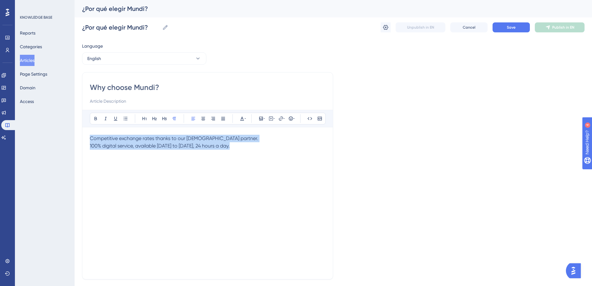
drag, startPoint x: 251, startPoint y: 152, endPoint x: 63, endPoint y: 117, distance: 191.0
click at [75, 117] on div "Performance Users Engagement Widgets Feedback Product Updates Knowledge Base AI…" at bounding box center [333, 163] width 517 height 326
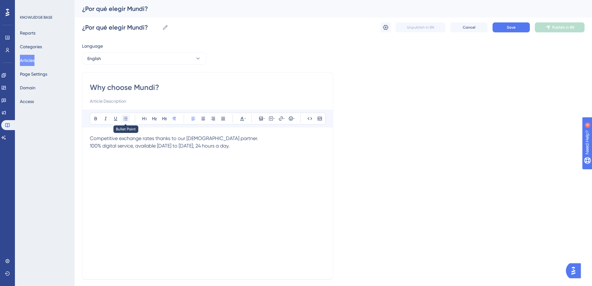
click at [123, 119] on icon at bounding box center [125, 118] width 5 height 5
click at [99, 149] on ul "Competitive exchange rates thanks to our [DEMOGRAPHIC_DATA] partner. 100% digit…" at bounding box center [208, 144] width 236 height 15
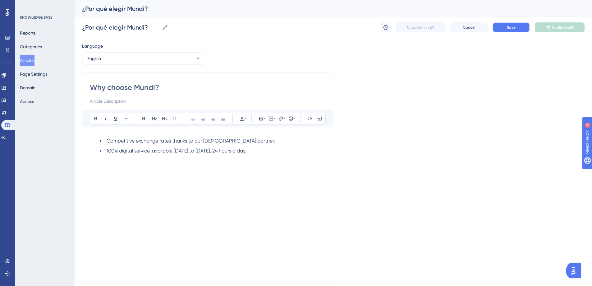
click at [508, 26] on span "Save" at bounding box center [511, 27] width 9 height 5
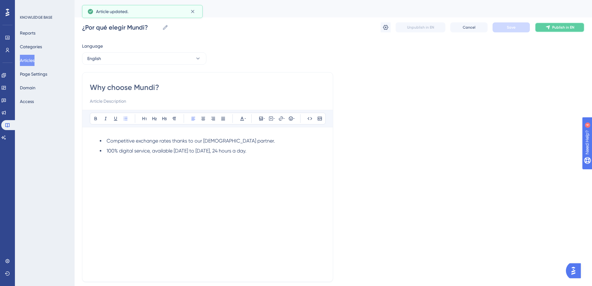
click at [540, 26] on button "Publish in EN" at bounding box center [560, 27] width 50 height 10
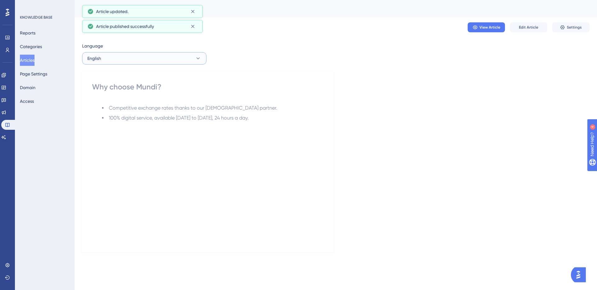
click at [117, 60] on button "English" at bounding box center [144, 58] width 124 height 12
drag, startPoint x: 117, startPoint y: 60, endPoint x: 112, endPoint y: 62, distance: 5.2
click at [117, 60] on button "English" at bounding box center [144, 58] width 124 height 12
click at [28, 60] on button "Articles" at bounding box center [27, 60] width 15 height 11
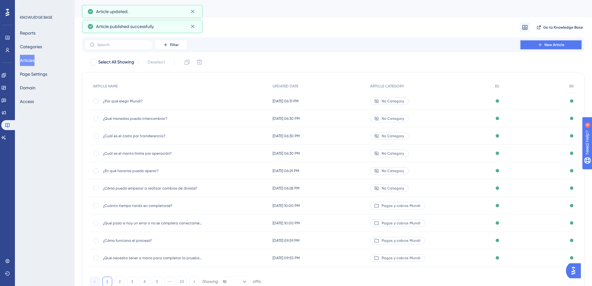
click at [548, 45] on span "New Article" at bounding box center [554, 44] width 20 height 5
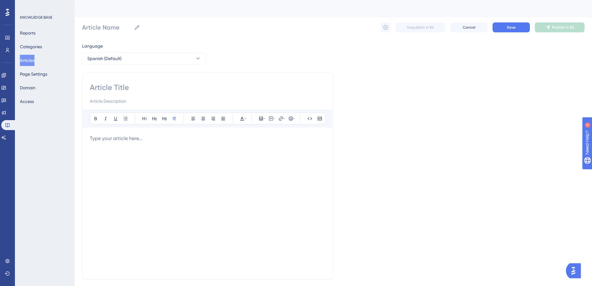
click at [127, 85] on input at bounding box center [208, 87] width 236 height 10
paste input "¿Qué sucede si no fondeo una operación?"
type input "¿Qué sucede si no fondeo una operación?"
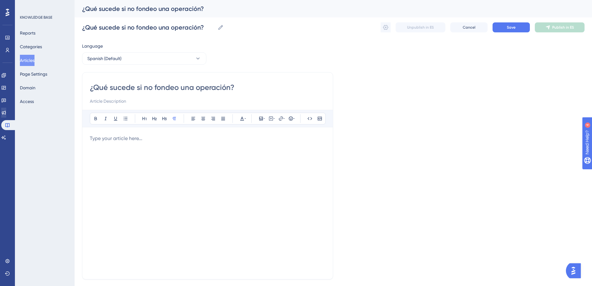
type input "¿Qué sucede si no fondeo una operación?"
click at [124, 140] on p at bounding box center [208, 138] width 236 height 7
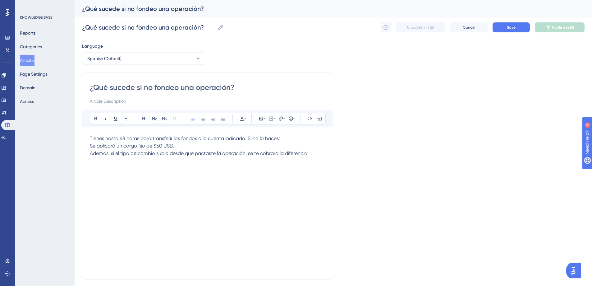
click at [90, 147] on span "Se aplicará un cargo fijo de $50 USD." at bounding box center [132, 146] width 85 height 6
click at [90, 153] on span "Además, si el tipo de cambio subió desde que pactaste la operación, se te cobra…" at bounding box center [199, 153] width 219 height 6
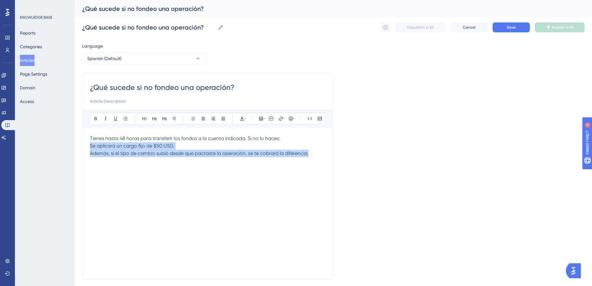
drag, startPoint x: 323, startPoint y: 154, endPoint x: 88, endPoint y: 143, distance: 234.5
click at [88, 143] on div "¿Qué sucede si no fondeo una operación? Bold Italic Underline Bullet Point Head…" at bounding box center [207, 175] width 251 height 207
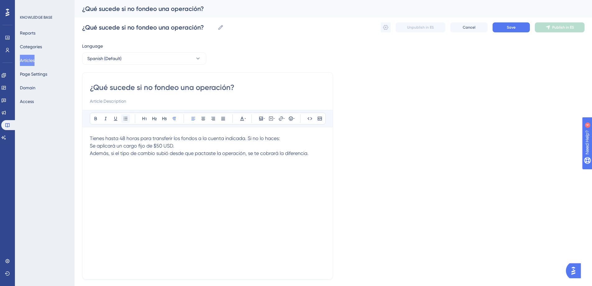
click at [126, 118] on icon at bounding box center [125, 118] width 5 height 5
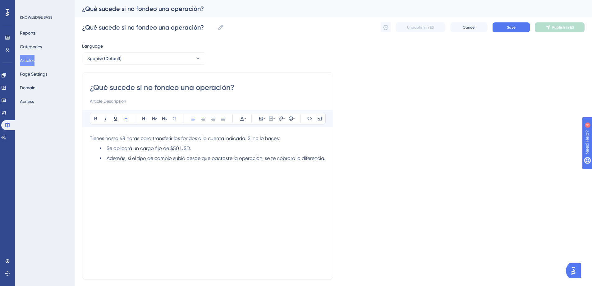
drag, startPoint x: 405, startPoint y: 130, endPoint x: 455, endPoint y: 78, distance: 72.1
click at [405, 130] on div "Language Spanish (Default) ¿Qué sucede si no fondeo una operación? Bold Italic …" at bounding box center [333, 179] width 502 height 274
click at [515, 28] on span "Save" at bounding box center [511, 27] width 9 height 5
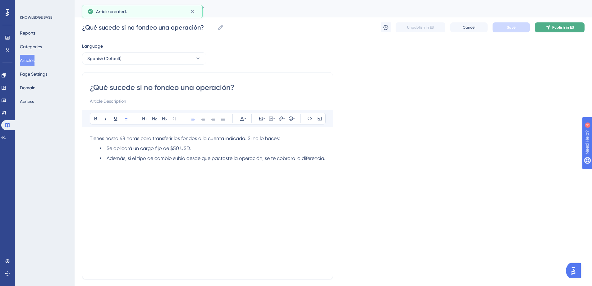
click at [547, 29] on icon at bounding box center [547, 27] width 5 height 5
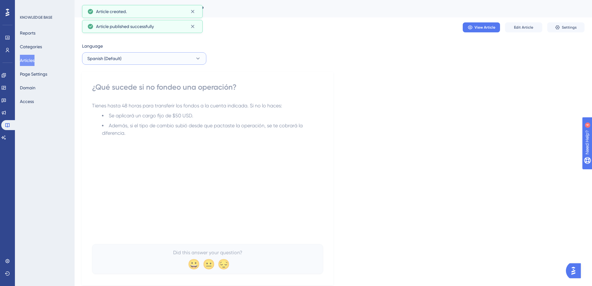
click at [135, 57] on button "Spanish (Default)" at bounding box center [144, 58] width 124 height 12
click at [126, 88] on button "English English No translation" at bounding box center [144, 90] width 116 height 12
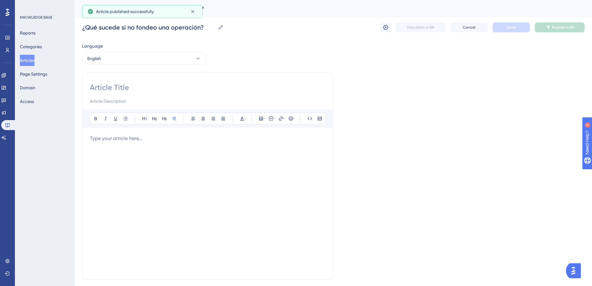
click at [123, 90] on input at bounding box center [208, 87] width 236 height 10
paste input "What happens if I don’t fund a transaction?"
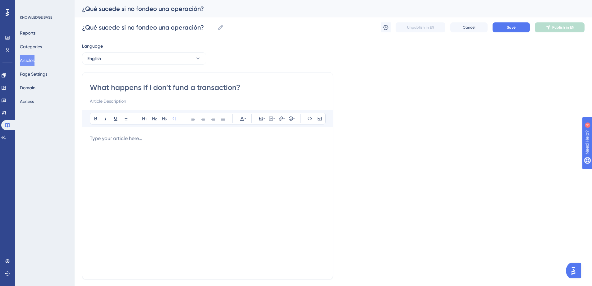
type input "What happens if I don’t fund a transaction?"
click at [146, 141] on p at bounding box center [208, 138] width 236 height 7
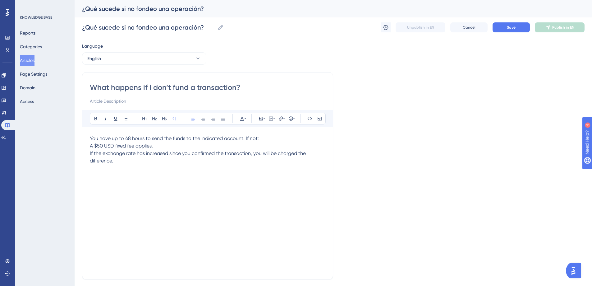
click at [91, 145] on span "A $50 USD fixed fee applies." at bounding box center [121, 146] width 63 height 6
click at [90, 145] on span "A $50 USD fixed fee applies." at bounding box center [121, 146] width 63 height 6
click at [90, 153] on span "If the exchange rate has increased since you confirmed the transaction, you wil…" at bounding box center [198, 156] width 217 height 13
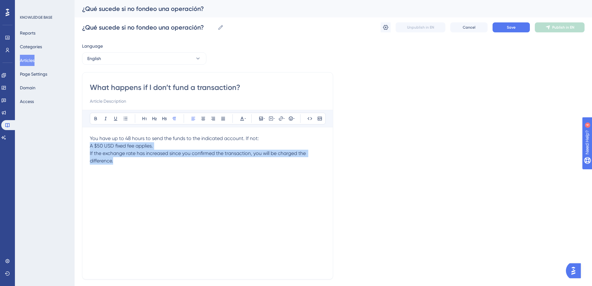
drag, startPoint x: 146, startPoint y: 164, endPoint x: 71, endPoint y: 145, distance: 76.6
click at [75, 145] on div "Performance Users Engagement Widgets Feedback Product Updates Knowledge Base AI…" at bounding box center [333, 163] width 517 height 326
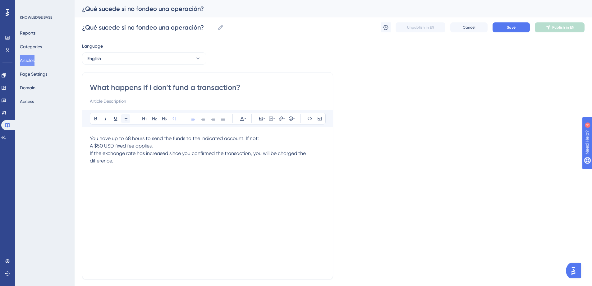
click at [125, 114] on button at bounding box center [125, 118] width 9 height 9
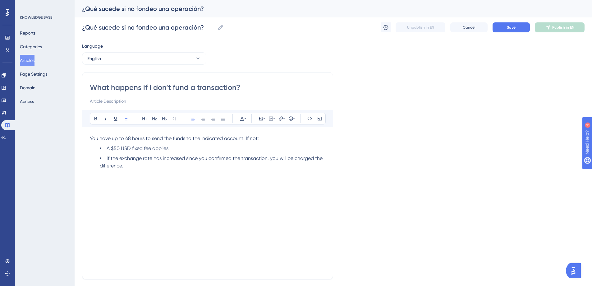
click at [155, 151] on span "A $50 USD fixed fee applies." at bounding box center [138, 148] width 63 height 6
click at [512, 31] on button "Save" at bounding box center [510, 27] width 37 height 10
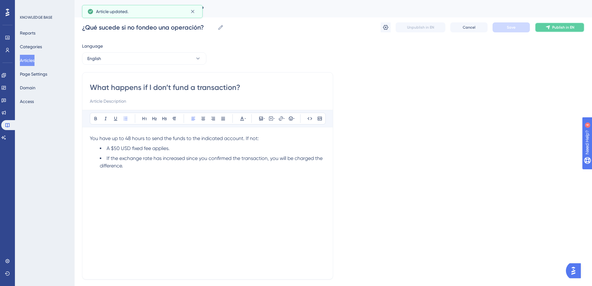
click at [549, 28] on icon at bounding box center [548, 27] width 4 height 4
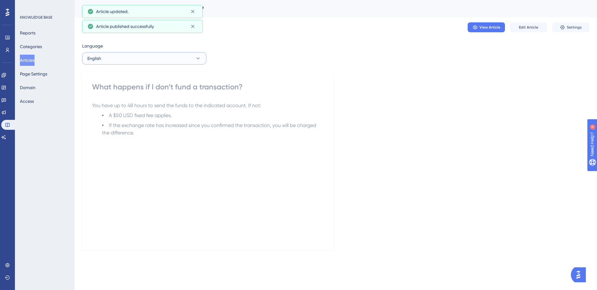
click at [176, 55] on button "English" at bounding box center [144, 58] width 124 height 12
click at [25, 59] on button "Articles" at bounding box center [27, 60] width 15 height 11
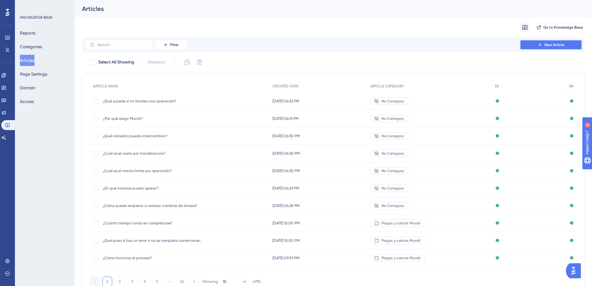
click at [552, 43] on span "New Article" at bounding box center [554, 44] width 20 height 5
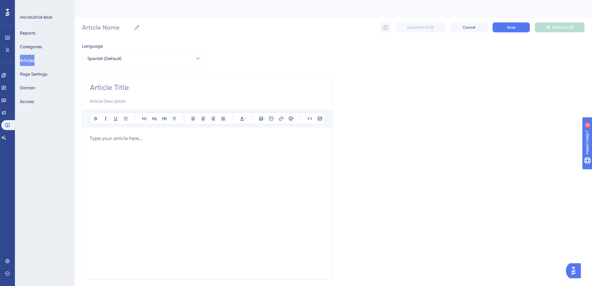
click at [117, 88] on input at bounding box center [208, 87] width 236 height 10
paste input "¿Puedo cancelar una operación?"
type input "¿Puedo cancelar una operación?"
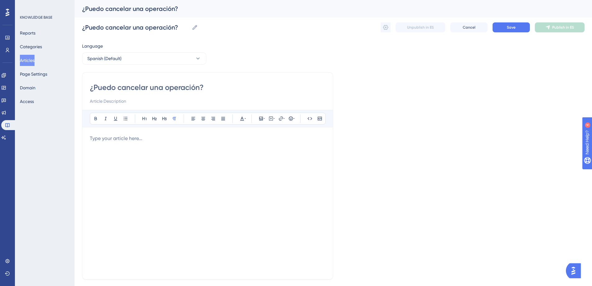
click at [140, 142] on div at bounding box center [208, 203] width 236 height 137
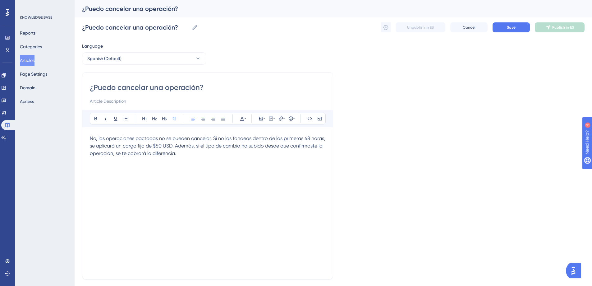
drag, startPoint x: 499, startPoint y: 121, endPoint x: 499, endPoint y: 80, distance: 40.7
click at [499, 121] on div "Language Spanish (Default) ¿Puedo cancelar una operación? Bold Italic Underline…" at bounding box center [333, 179] width 502 height 274
click at [510, 30] on span "Save" at bounding box center [511, 27] width 9 height 5
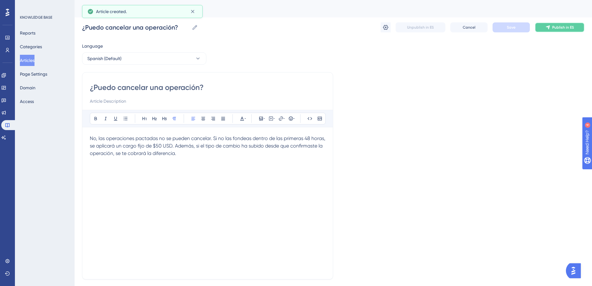
click at [569, 26] on span "Publish in ES" at bounding box center [563, 27] width 22 height 5
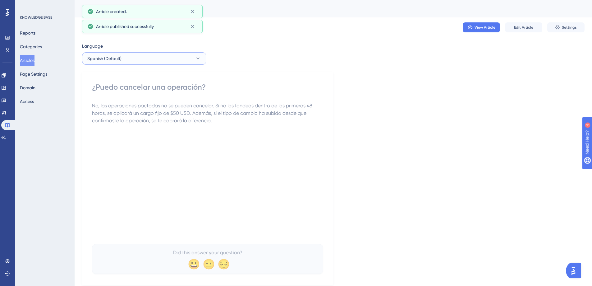
click at [126, 53] on button "Spanish (Default)" at bounding box center [144, 58] width 124 height 12
click at [127, 91] on button "English English No translation" at bounding box center [144, 90] width 116 height 12
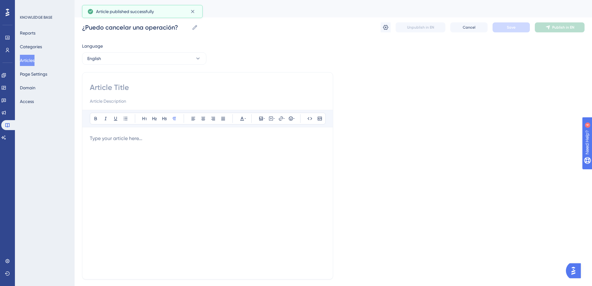
click at [130, 89] on input at bounding box center [208, 87] width 236 height 10
paste input "Can I cancel a transaction?"
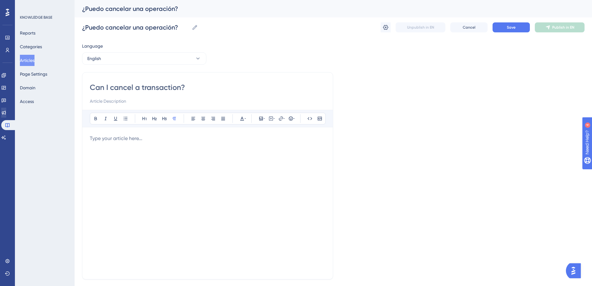
type input "Can I cancel a transaction?"
click at [137, 156] on div at bounding box center [208, 203] width 236 height 137
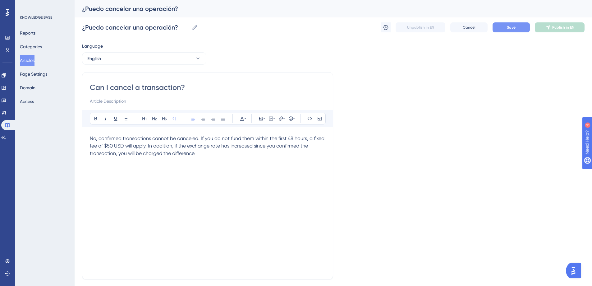
click at [513, 29] on span "Save" at bounding box center [511, 27] width 9 height 5
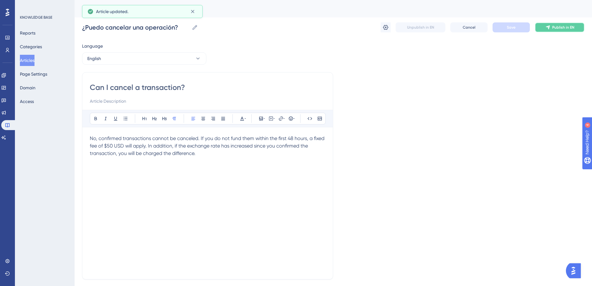
click at [552, 30] on button "Publish in EN" at bounding box center [560, 27] width 50 height 10
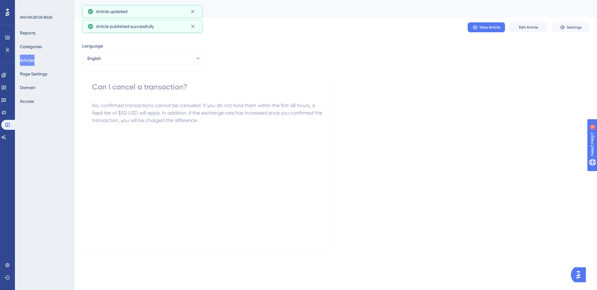
click at [32, 58] on button "Articles" at bounding box center [27, 60] width 15 height 11
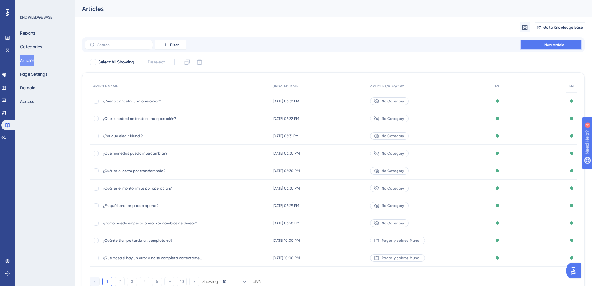
click at [554, 45] on span "New Article" at bounding box center [554, 44] width 20 height 5
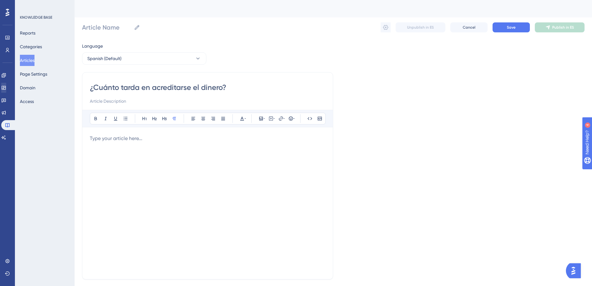
type input "¿Cuánto tarda en acreditarse el dinero?"
click at [127, 145] on div at bounding box center [208, 203] width 236 height 137
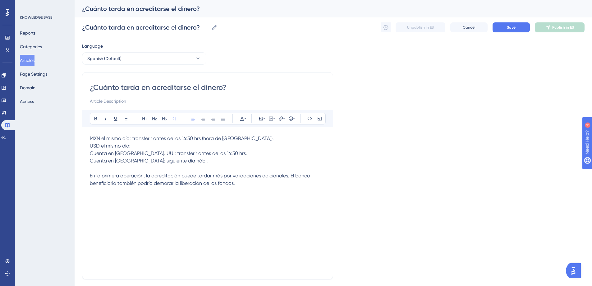
click at [91, 140] on span "MXN el mismo día: transferir antes de las 14:30 hrs (hora de [GEOGRAPHIC_DATA])." at bounding box center [182, 138] width 184 height 6
click at [124, 118] on icon at bounding box center [125, 118] width 5 height 5
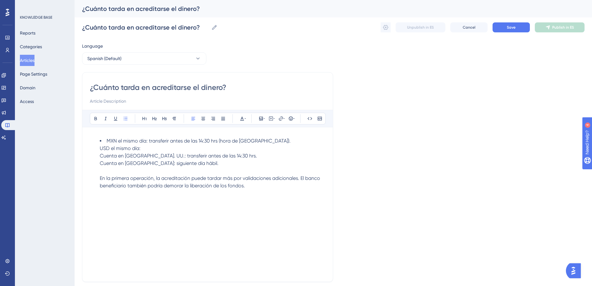
click at [99, 148] on ul "MXN el mismo día: transferir antes de las 14:30 hrs (hora de [GEOGRAPHIC_DATA])…" at bounding box center [208, 163] width 236 height 52
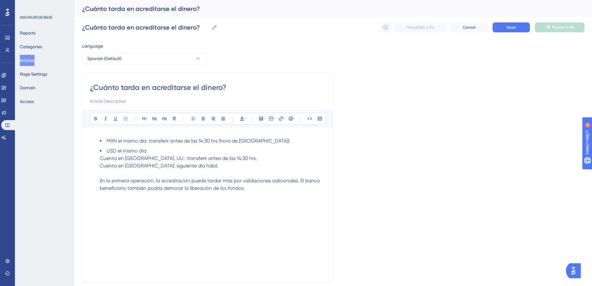
click at [100, 157] on span "Cuenta en [GEOGRAPHIC_DATA]. UU.: transferir antes de las 14:30 hrs." at bounding box center [178, 158] width 157 height 6
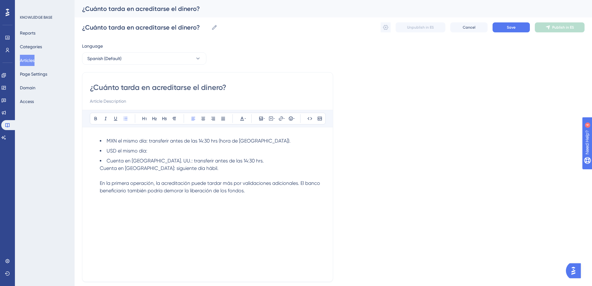
click at [100, 168] on span "Cuenta en [GEOGRAPHIC_DATA]: siguiente día hábil." at bounding box center [159, 168] width 119 height 6
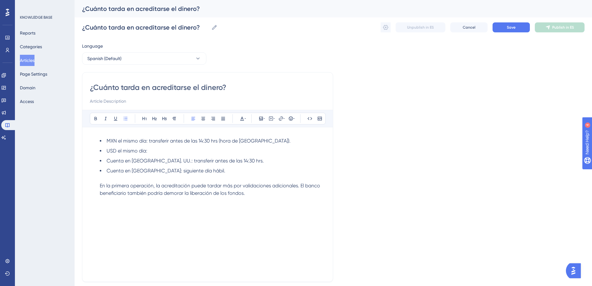
click at [107, 161] on span "Cuenta en [GEOGRAPHIC_DATA]. UU.: transferir antes de las 14:30 hrs." at bounding box center [185, 161] width 157 height 6
click at [108, 171] on span "Cuenta en [GEOGRAPHIC_DATA]: siguiente día hábil." at bounding box center [166, 170] width 119 height 6
click at [109, 187] on ul "Cuenta en [GEOGRAPHIC_DATA]. UU.: transferir antes de las 14:30 hrs. Cuenta en …" at bounding box center [213, 177] width 226 height 40
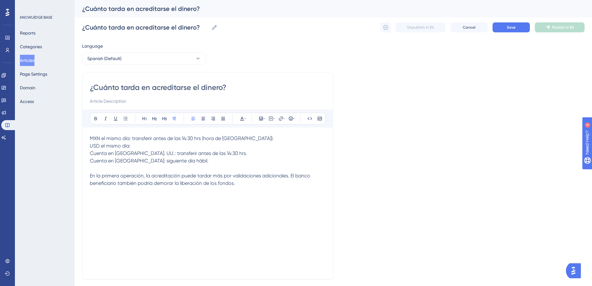
click at [176, 169] on p "MXN el mismo día: transferir antes de las 14:30 hrs (hora de [GEOGRAPHIC_DATA])…" at bounding box center [208, 161] width 236 height 52
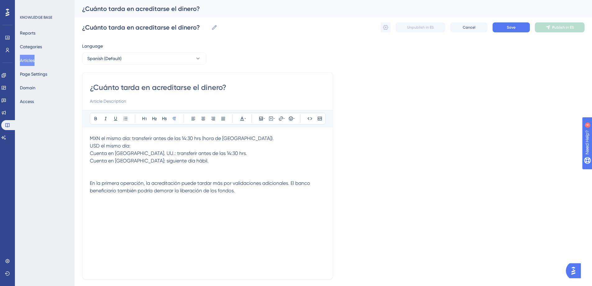
click at [89, 185] on div "¿Cuánto tarda en acreditarse el dinero? Bold Italic Underline Bullet Point Head…" at bounding box center [207, 175] width 251 height 207
click at [91, 182] on span "En la primera operación, la acreditación puede tardar más por validaciones adic…" at bounding box center [201, 186] width 222 height 13
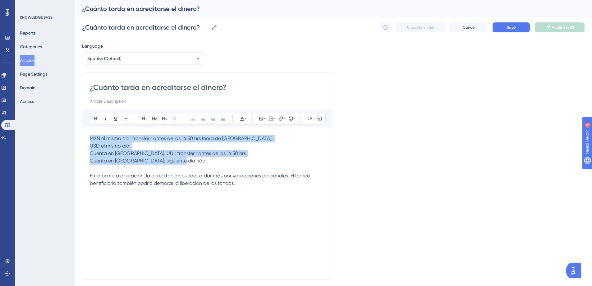
drag, startPoint x: 198, startPoint y: 164, endPoint x: 90, endPoint y: 135, distance: 111.5
click at [90, 135] on p "MXN el mismo día: transferir antes de las 14:30 hrs (hora de [GEOGRAPHIC_DATA])…" at bounding box center [208, 150] width 236 height 30
click at [128, 117] on button at bounding box center [125, 118] width 9 height 9
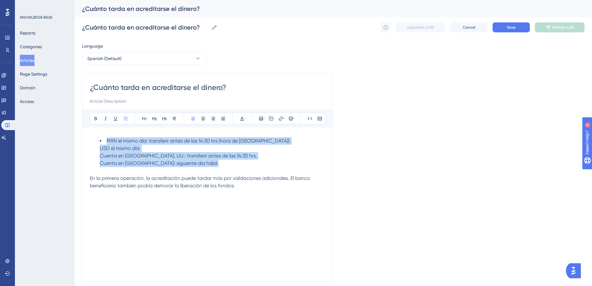
click at [105, 141] on li "MXN el mismo día: transferir antes de las 14:30 hrs (hora de [GEOGRAPHIC_DATA])…" at bounding box center [213, 152] width 226 height 30
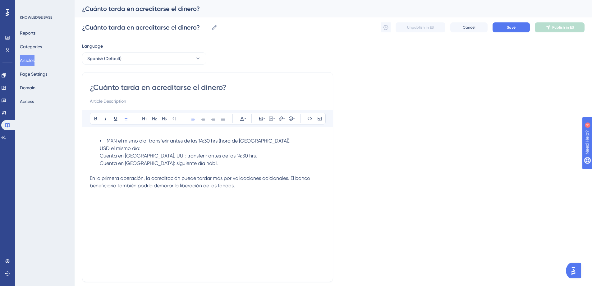
click at [100, 147] on span "USD el mismo día:" at bounding box center [120, 148] width 41 height 6
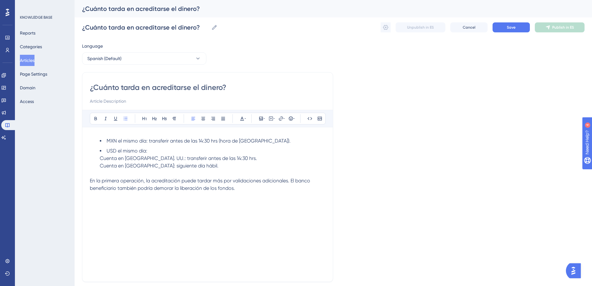
click at [100, 159] on span "Cuenta en [GEOGRAPHIC_DATA]. UU.: transferir antes de las 14:30 hrs." at bounding box center [178, 158] width 157 height 6
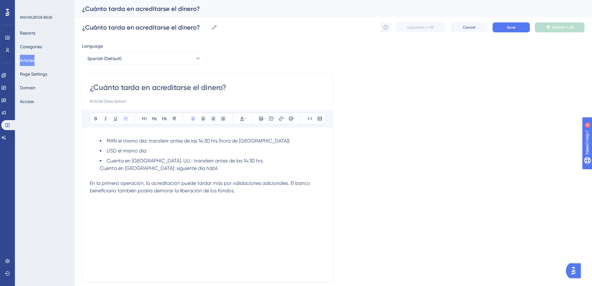
click at [98, 168] on ul "MXN el mismo día: transferir antes de las 14:30 hrs (hora de [GEOGRAPHIC_DATA])…" at bounding box center [208, 154] width 236 height 35
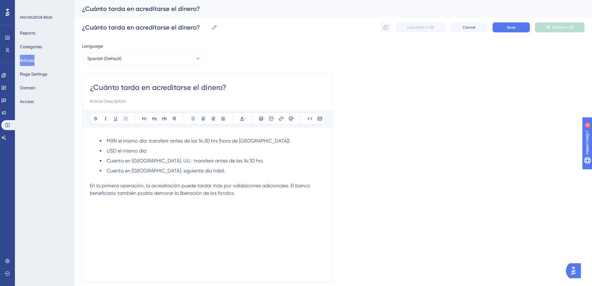
click at [106, 160] on li "Cuenta en [GEOGRAPHIC_DATA]. UU.: transferir antes de las 14:30 hrs." at bounding box center [213, 160] width 226 height 7
click at [107, 171] on span "Cuenta en [GEOGRAPHIC_DATA]: siguiente día hábil." at bounding box center [166, 170] width 119 height 6
click at [196, 194] on span "En la primera operación, la acreditación puede tardar más por validaciones adic…" at bounding box center [201, 188] width 222 height 13
click at [525, 28] on button "Save" at bounding box center [510, 27] width 37 height 10
click at [512, 28] on span "Save" at bounding box center [511, 27] width 9 height 5
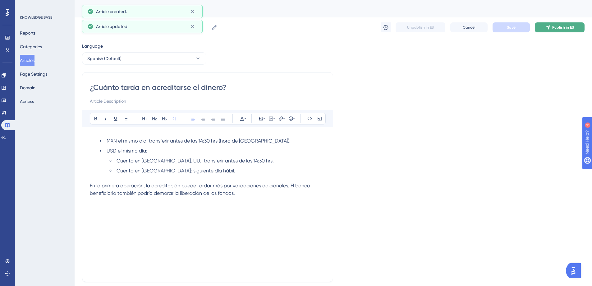
click at [550, 30] on button "Publish in ES" at bounding box center [560, 27] width 50 height 10
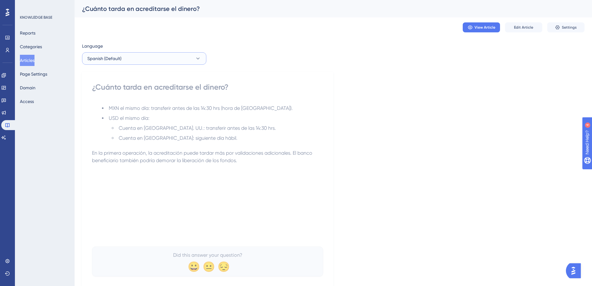
click at [122, 58] on button "Spanish (Default)" at bounding box center [144, 58] width 124 height 12
click at [127, 90] on button "English English No translation" at bounding box center [144, 90] width 116 height 12
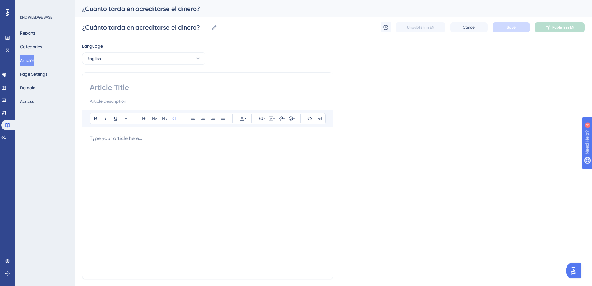
click at [98, 86] on input at bounding box center [208, 87] width 236 height 10
paste input "How long does it take to receive the funds?"
type input "How long does it take to receive the funds?"
click at [135, 150] on div at bounding box center [208, 203] width 236 height 137
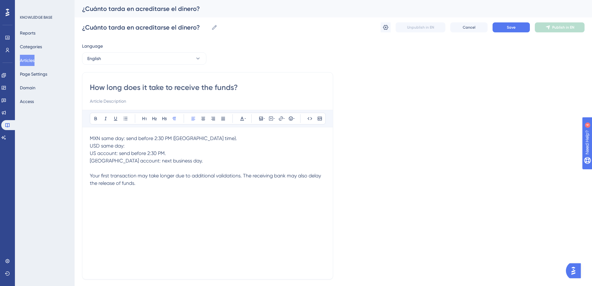
click at [90, 135] on span "MXN same day: send before 2:30 PM ([GEOGRAPHIC_DATA] time)." at bounding box center [163, 138] width 147 height 6
click at [121, 118] on button at bounding box center [125, 118] width 9 height 9
click at [100, 149] on span "USD same day:" at bounding box center [117, 148] width 35 height 6
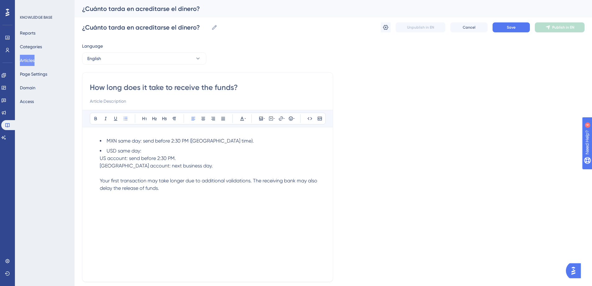
click at [103, 156] on span "US account: send before 2:30 PM." at bounding box center [138, 158] width 76 height 6
click at [100, 157] on span "US account: send before 2:30 PM." at bounding box center [138, 158] width 76 height 6
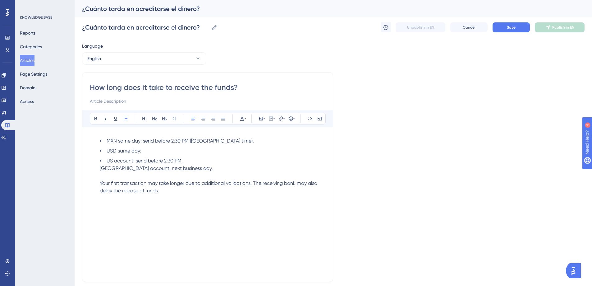
click at [100, 167] on span "[GEOGRAPHIC_DATA] account: next business day." at bounding box center [156, 168] width 113 height 6
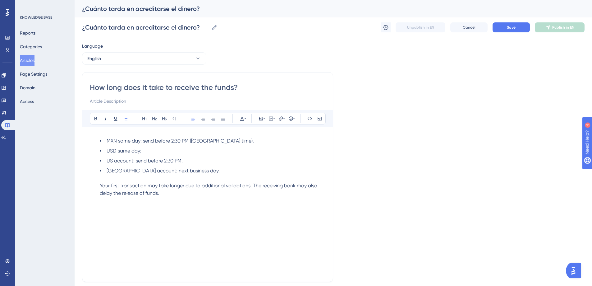
click at [107, 160] on span "US account: send before 2:30 PM." at bounding box center [145, 161] width 76 height 6
click at [107, 170] on span "[GEOGRAPHIC_DATA] account: next business day." at bounding box center [163, 170] width 113 height 6
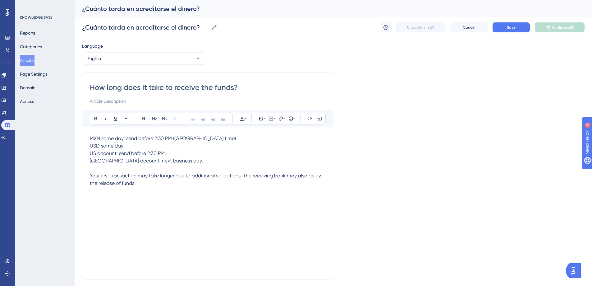
click at [90, 174] on span "Your first transaction may take longer due to additional validations. The recei…" at bounding box center [206, 178] width 232 height 13
drag, startPoint x: 88, startPoint y: 138, endPoint x: 105, endPoint y: 141, distance: 17.9
click at [105, 141] on div "How long does it take to receive the funds? Bold Italic Underline Bullet Point …" at bounding box center [207, 175] width 251 height 207
click at [91, 138] on span "MXN same day: send before 2:30 PM ([GEOGRAPHIC_DATA] time)." at bounding box center [163, 138] width 147 height 6
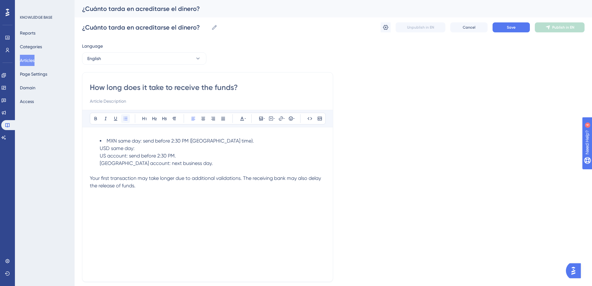
click at [124, 118] on icon at bounding box center [126, 118] width 4 height 3
click at [98, 149] on ul "MXN same day: send before 2:30 PM ([GEOGRAPHIC_DATA] time). USD same day: US ac…" at bounding box center [208, 155] width 236 height 37
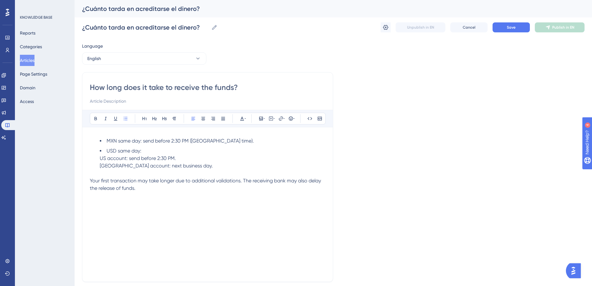
click at [100, 158] on span "US account: send before 2:30 PM." at bounding box center [138, 158] width 76 height 6
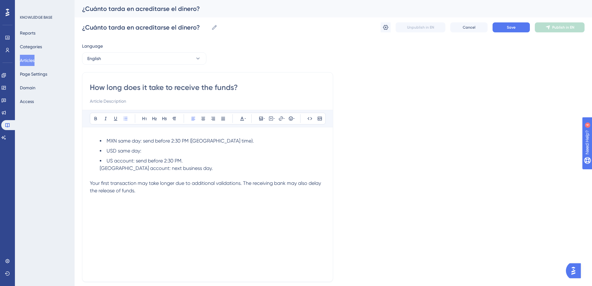
click at [100, 168] on span "[GEOGRAPHIC_DATA] account: next business day." at bounding box center [156, 168] width 113 height 6
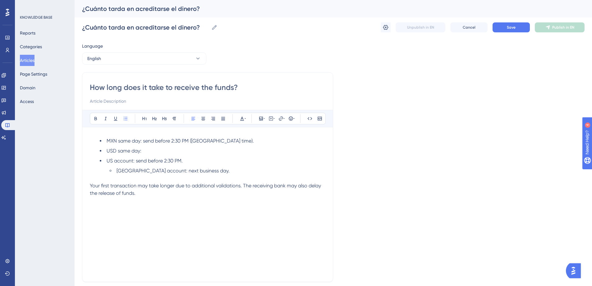
click at [108, 162] on span "US account: send before 2:30 PM." at bounding box center [145, 161] width 76 height 6
click at [217, 161] on li "US account: send before 2:30 PM." at bounding box center [218, 160] width 216 height 7
click at [525, 25] on button "Save" at bounding box center [510, 27] width 37 height 10
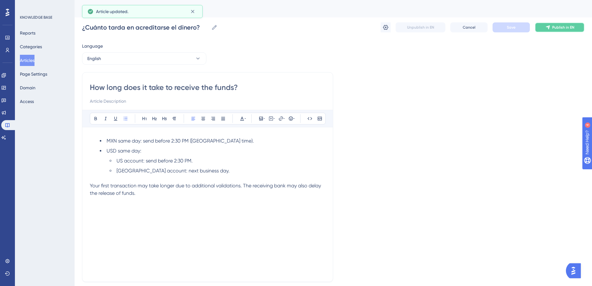
click at [558, 26] on span "Publish in EN" at bounding box center [563, 27] width 22 height 5
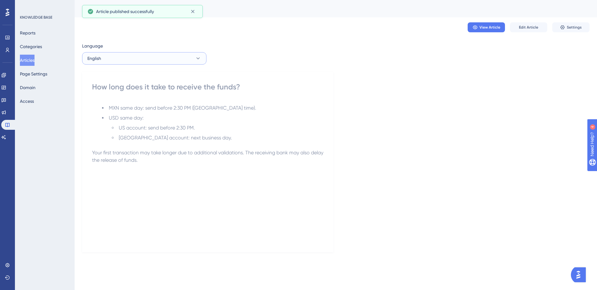
click at [114, 63] on button "English" at bounding box center [144, 58] width 124 height 12
click at [118, 74] on span "Spanish (Default)" at bounding box center [108, 77] width 34 height 7
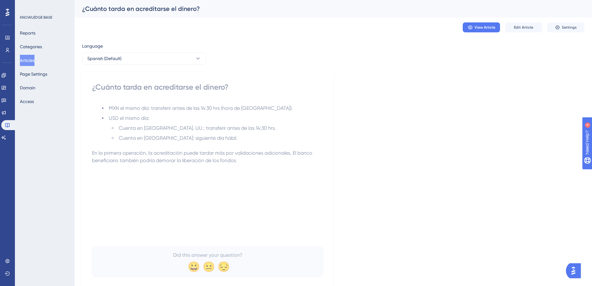
click at [33, 60] on button "Articles" at bounding box center [27, 60] width 15 height 11
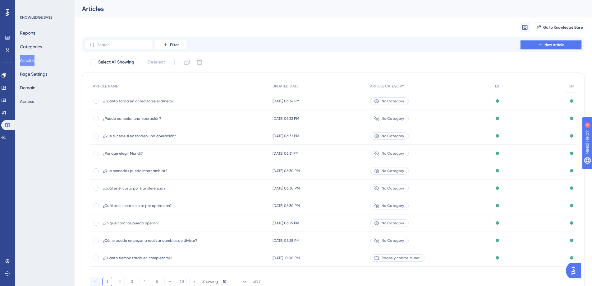
click at [549, 45] on span "New Article" at bounding box center [554, 44] width 20 height 5
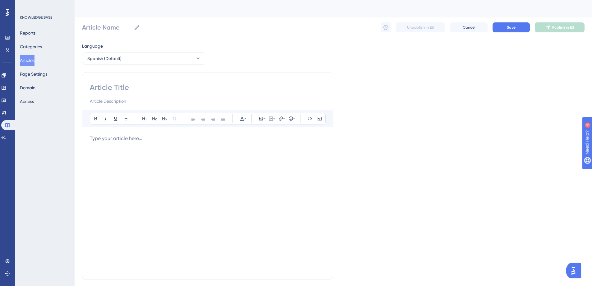
click at [118, 87] on input at bounding box center [208, 87] width 236 height 10
paste input "¿Por qué mi operación está demorada?"
type input "¿Por qué mi operación está demorada?"
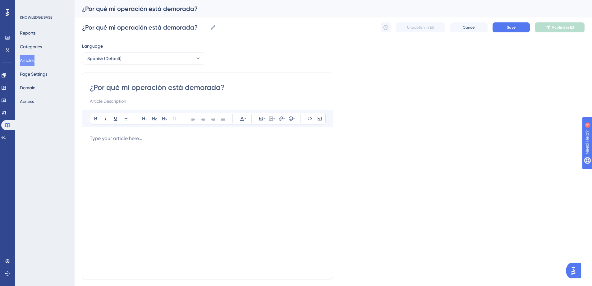
type input "¿Por qué mi operación está demorada?"
click at [131, 151] on div at bounding box center [208, 203] width 236 height 137
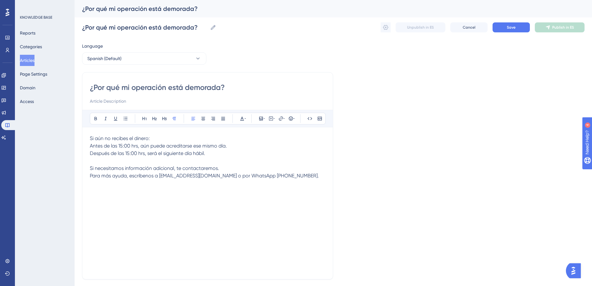
click at [88, 169] on div "¿Por qué mi operación está demorada? Bold Italic Underline Bullet Point Heading…" at bounding box center [207, 175] width 251 height 207
click at [91, 168] on span "Si necesitamos información adicional, te contactaremos." at bounding box center [154, 168] width 129 height 6
click at [89, 176] on div "¿Por qué mi operación está demorada? Bold Italic Underline Bullet Point Heading…" at bounding box center [207, 175] width 251 height 207
click at [90, 176] on span "Para más ayuda, escríbenos a [EMAIL_ADDRESS][DOMAIN_NAME] o por WhatsApp [PHONE…" at bounding box center [204, 175] width 229 height 6
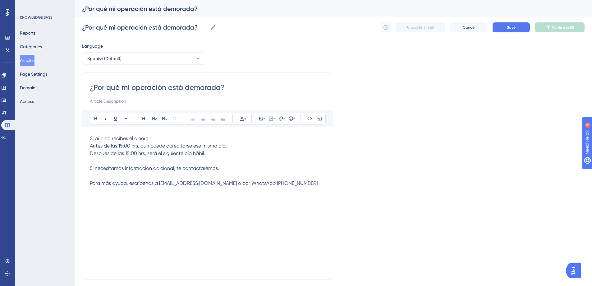
click at [90, 144] on span "Antes de las 15:00 hrs, aún puede acreditarse ese mismo día." at bounding box center [158, 146] width 137 height 6
click at [91, 153] on span "Después de las 15:00 hrs, será el siguiente día hábil." at bounding box center [147, 153] width 115 height 6
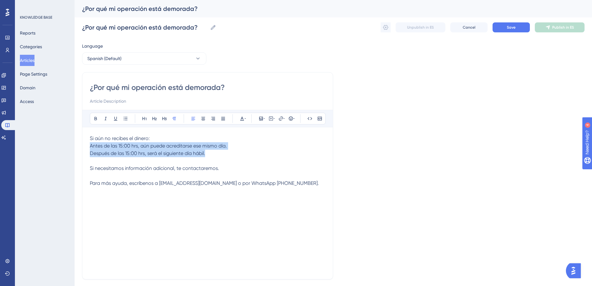
drag, startPoint x: 237, startPoint y: 153, endPoint x: 96, endPoint y: 141, distance: 141.9
click at [87, 147] on div "¿Por qué mi operación está demorada? Bold Italic Underline Bullet Point Heading…" at bounding box center [207, 175] width 251 height 207
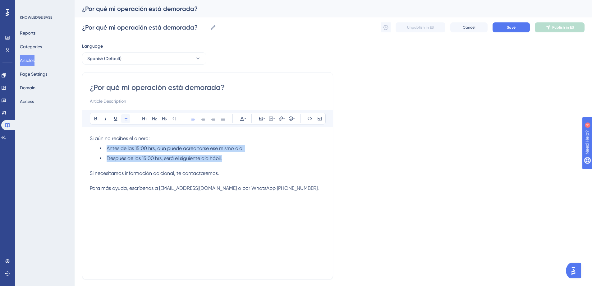
click at [123, 121] on icon at bounding box center [125, 118] width 5 height 5
click at [188, 148] on span "Antes de las 15:00 hrs, aún puede acreditarse ese mismo día." at bounding box center [175, 148] width 137 height 6
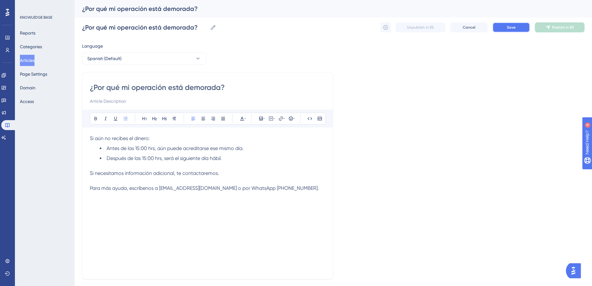
click at [500, 26] on button "Save" at bounding box center [510, 27] width 37 height 10
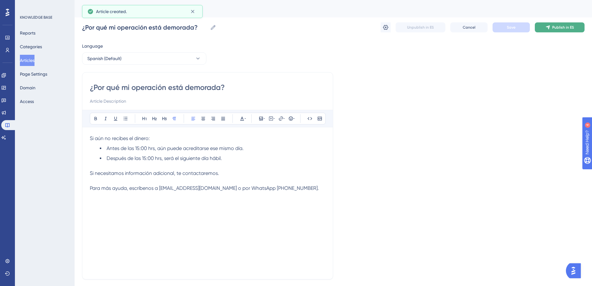
click at [550, 29] on button "Publish in ES" at bounding box center [560, 27] width 50 height 10
click at [135, 59] on button "Spanish (Default)" at bounding box center [144, 58] width 124 height 12
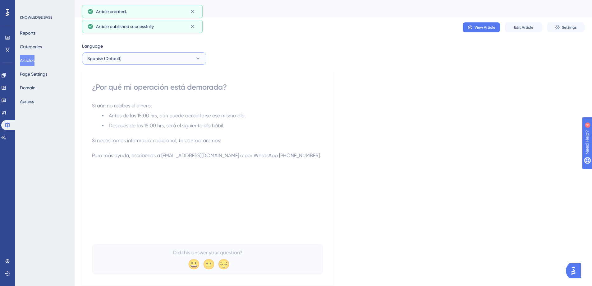
click at [137, 53] on button "Spanish (Default)" at bounding box center [144, 58] width 124 height 12
click at [136, 89] on button "English English No translation" at bounding box center [144, 90] width 116 height 12
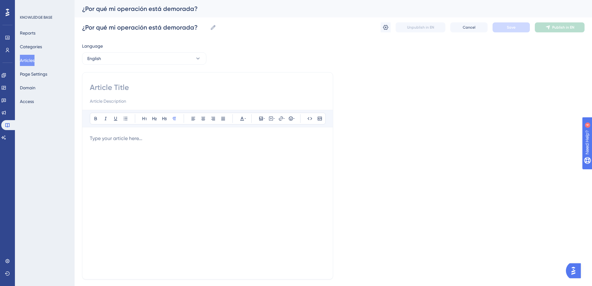
click at [107, 90] on input at bounding box center [208, 87] width 236 height 10
paste input "Why is my transaction delayed?"
type input "Why is my transaction delayed?"
click at [142, 147] on div at bounding box center [208, 203] width 236 height 137
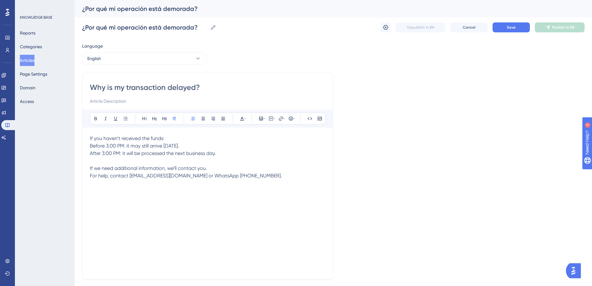
click at [89, 167] on div "Why is my transaction delayed? Bold Italic Underline Bullet Point Heading 1 Hea…" at bounding box center [207, 175] width 251 height 207
click at [90, 167] on span "If we need additional information, we’ll contact you." at bounding box center [148, 168] width 117 height 6
click at [90, 174] on span "For help, contact [EMAIL_ADDRESS][DOMAIN_NAME] or WhatsApp [PHONE_NUMBER]." at bounding box center [186, 175] width 192 height 6
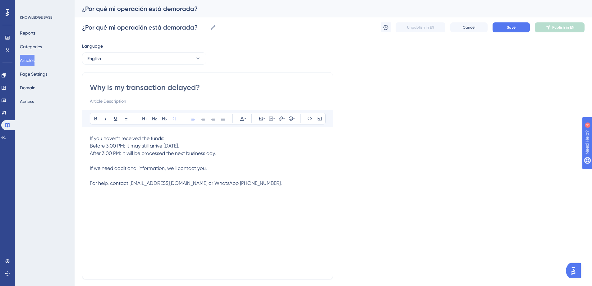
click at [90, 145] on span "Before 3:00 PM: it may still arrive [DATE]." at bounding box center [134, 146] width 89 height 6
click at [91, 153] on span "After 3:00 PM: it will be processed the next business day." at bounding box center [153, 153] width 126 height 6
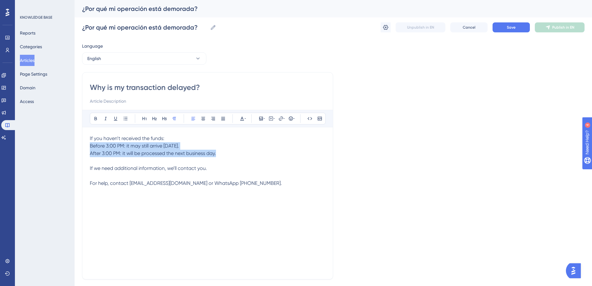
drag, startPoint x: 208, startPoint y: 153, endPoint x: 84, endPoint y: 148, distance: 124.1
click at [84, 148] on div "Why is my transaction delayed? Bold Italic Underline Bullet Point Heading 1 Hea…" at bounding box center [207, 175] width 251 height 207
click at [124, 117] on icon at bounding box center [125, 118] width 5 height 5
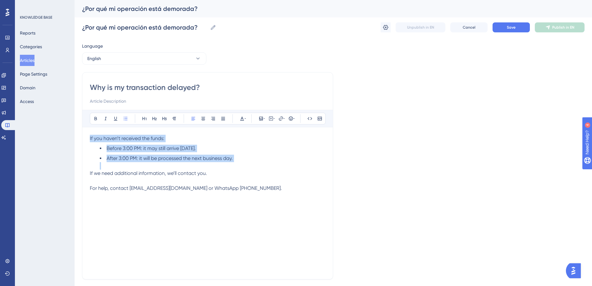
click at [162, 147] on span "Before 3:00 PM: it may still arrive [DATE]." at bounding box center [151, 148] width 89 height 6
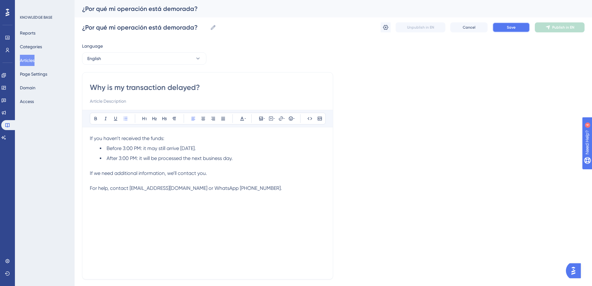
click at [520, 22] on button "Save" at bounding box center [510, 27] width 37 height 10
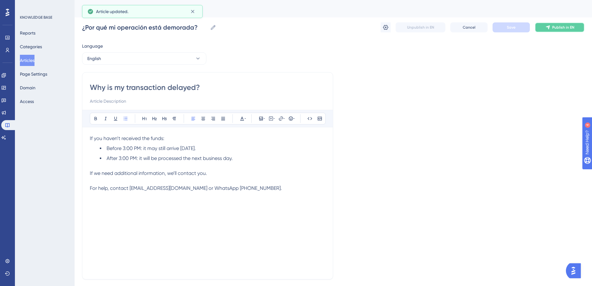
click at [551, 26] on button "Publish in EN" at bounding box center [560, 27] width 50 height 10
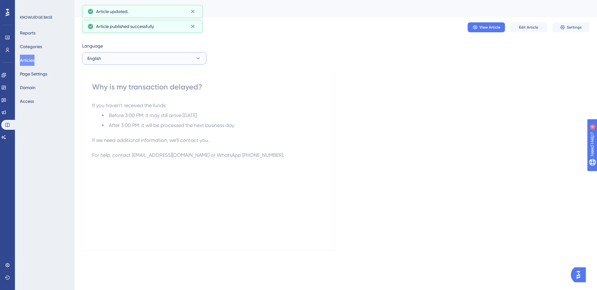
click at [138, 61] on button "English" at bounding box center [144, 58] width 124 height 12
click at [138, 77] on button "Spanish (Default) Spanish (Default) Published" at bounding box center [144, 77] width 116 height 12
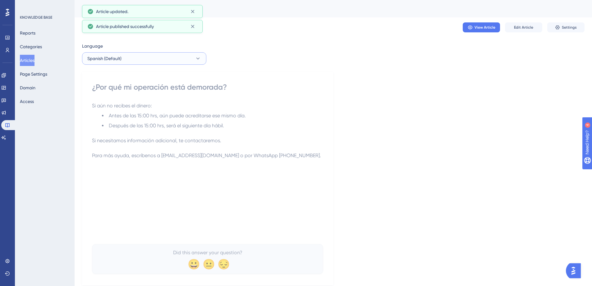
click at [138, 58] on button "Spanish (Default)" at bounding box center [144, 58] width 124 height 12
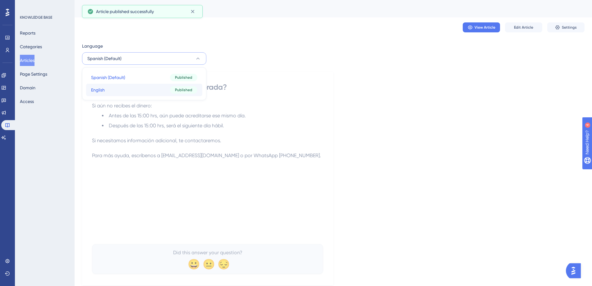
click at [135, 88] on button "English English Published" at bounding box center [144, 90] width 116 height 12
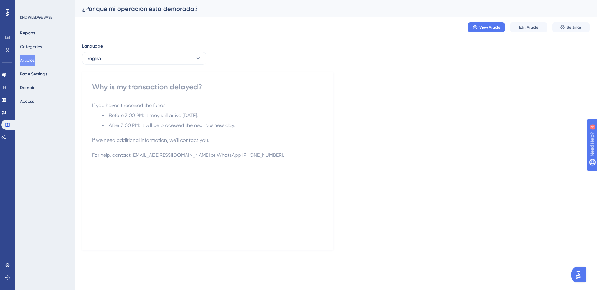
click at [30, 61] on button "Articles" at bounding box center [27, 60] width 15 height 11
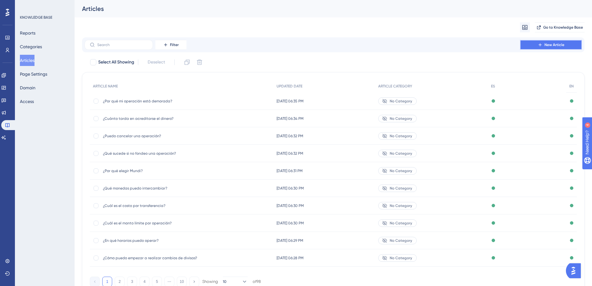
click at [561, 46] on span "New Article" at bounding box center [554, 44] width 20 height 5
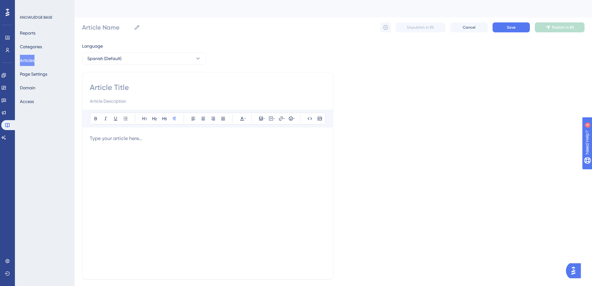
click at [142, 92] on input at bounding box center [208, 87] width 236 height 10
paste input "¿Cómo realizar un cambio de divisas?"
type input "¿Cómo realizar un cambio de divisas?"
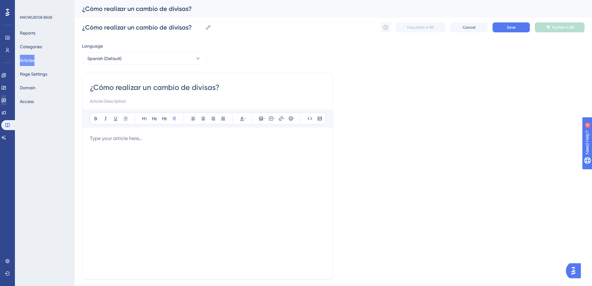
type input "¿Cómo realizar un cambio de divisas?"
click at [157, 144] on div at bounding box center [208, 203] width 236 height 137
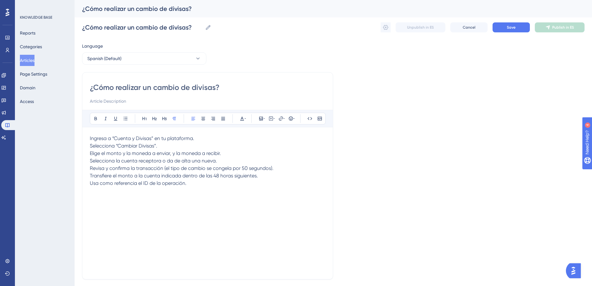
click at [89, 138] on div "¿Cómo realizar un cambio de divisas? Bold Italic Underline Bullet Point Heading…" at bounding box center [207, 175] width 251 height 207
click at [195, 138] on span "1. Ingresa a “Cuenta y Divisas” en tu plataforma." at bounding box center [144, 138] width 108 height 6
click at [200, 138] on p "1. Ingresa a “Cuenta y Divisas” en tu plataforma. 2. Selecciona “Cambiar Divisa…" at bounding box center [208, 161] width 236 height 52
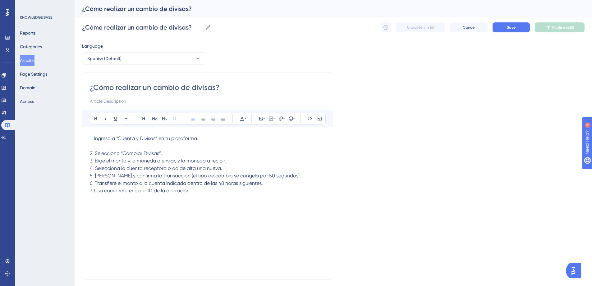
click at [177, 151] on p "2. Selecciona “Cambiar Divisas”. 3. Elige el monto y la moneda a enviar, y la m…" at bounding box center [208, 168] width 236 height 52
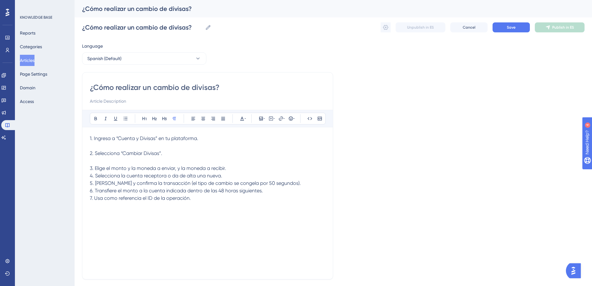
click at [232, 167] on p "3. Elige el monto y la moneda a enviar, y la moneda a recibir. 4. Selecciona la…" at bounding box center [208, 179] width 236 height 45
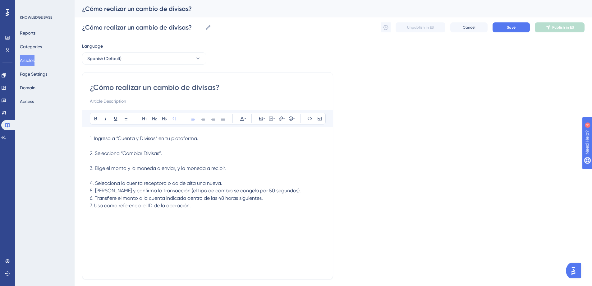
click at [228, 185] on p "4. Selecciona la cuenta receptora o da de alta una nueva. 5. [PERSON_NAME] y co…" at bounding box center [208, 190] width 236 height 37
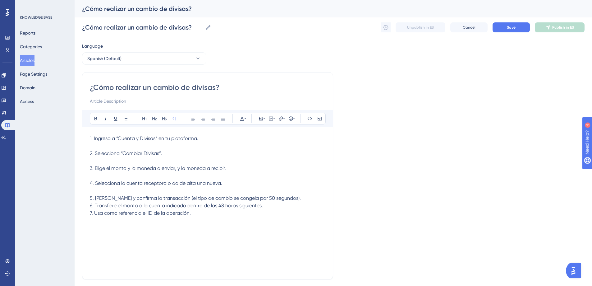
click at [287, 198] on p "5. [PERSON_NAME] y confirma la transacción (el tipo de cambio se congela por 50…" at bounding box center [208, 202] width 236 height 30
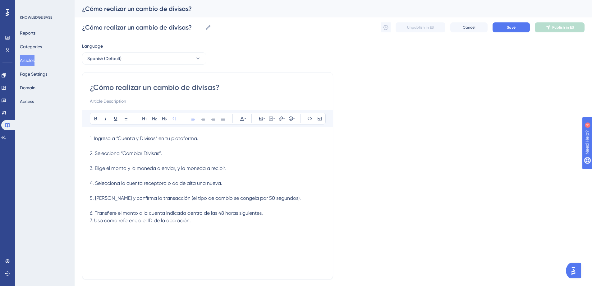
click at [271, 213] on p "6. Transfiere el monto a la cuenta indicada dentro de las 48 horas siguientes. …" at bounding box center [208, 213] width 236 height 22
click at [504, 30] on button "Save" at bounding box center [510, 27] width 37 height 10
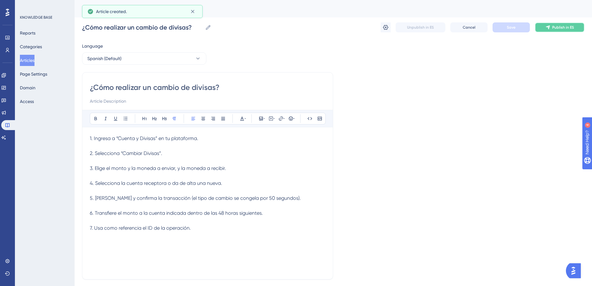
click at [554, 30] on span "Publish in ES" at bounding box center [563, 27] width 22 height 5
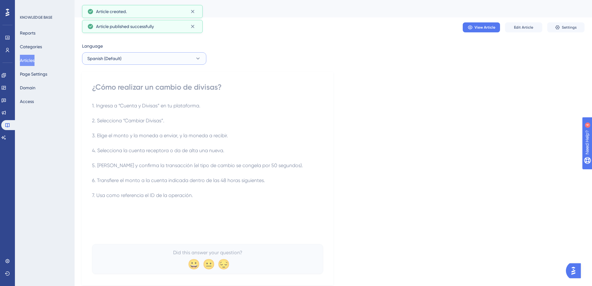
click at [117, 60] on span "Spanish (Default)" at bounding box center [104, 58] width 34 height 7
click at [118, 88] on button "English English No translation" at bounding box center [144, 90] width 116 height 12
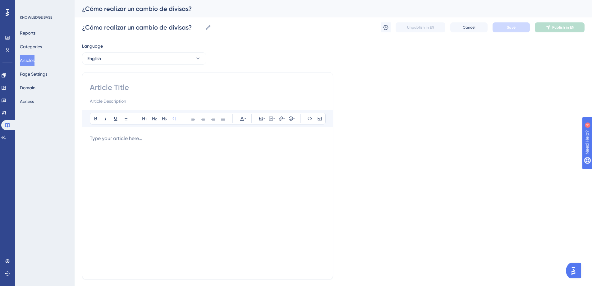
click at [115, 87] on input at bounding box center [208, 87] width 236 height 10
paste input "How do I exchange currencies?"
type input "How do I exchange currencies?"
click at [147, 151] on div at bounding box center [208, 203] width 236 height 137
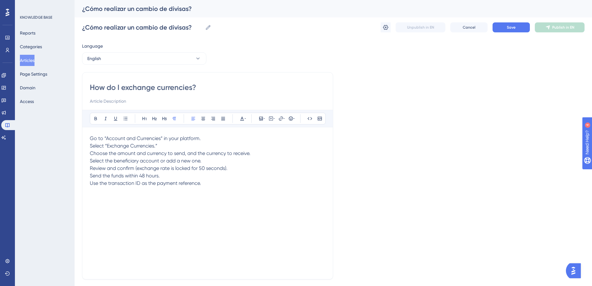
click at [94, 138] on span "Go to “Account and Currencies” in your platform." at bounding box center [145, 138] width 111 height 6
click at [215, 139] on p "1. Go to “Account and Currencies” in your platform. 2. Select “Exchange Currenc…" at bounding box center [208, 161] width 236 height 52
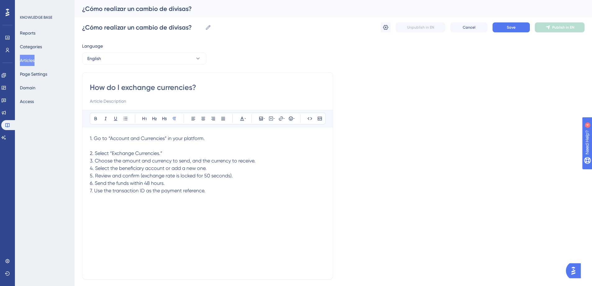
click at [177, 150] on p "2. Select “Exchange Currencies.” 3. Choose the amount and currency to send, and…" at bounding box center [208, 168] width 236 height 52
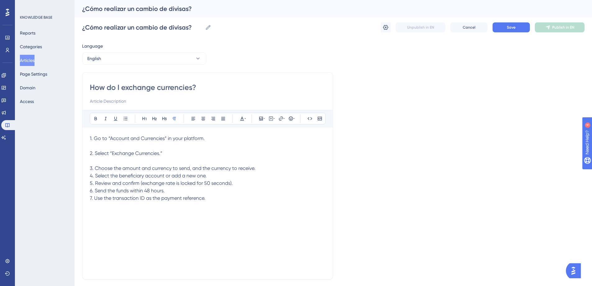
click at [261, 169] on p "3. Choose the amount and currency to send, and the currency to receive. 4. Sele…" at bounding box center [208, 179] width 236 height 45
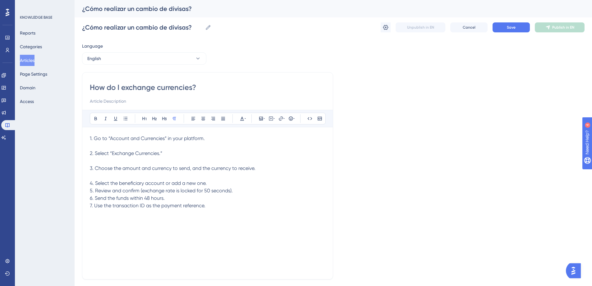
click at [219, 181] on p "4. Select the beneficiary account or add a new one. 5. Review and confirm (exch…" at bounding box center [208, 190] width 236 height 37
click at [248, 198] on p "5. Review and confirm (exchange rate is locked for 50 seconds). 6. Send the fun…" at bounding box center [208, 202] width 236 height 30
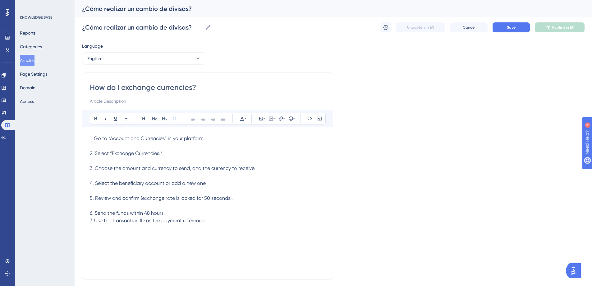
click at [175, 213] on p "6. Send the funds within 48 hours. 7. Use the transaction ID as the payment ref…" at bounding box center [208, 213] width 236 height 22
click at [512, 28] on span "Save" at bounding box center [511, 27] width 9 height 5
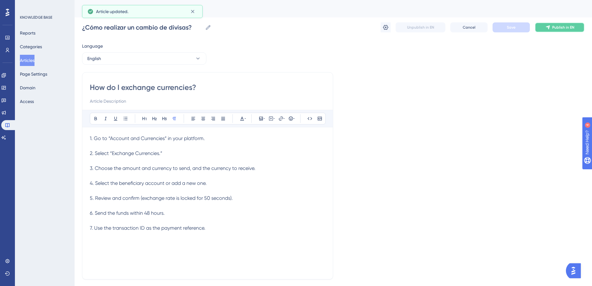
click at [551, 31] on button "Publish in EN" at bounding box center [560, 27] width 50 height 10
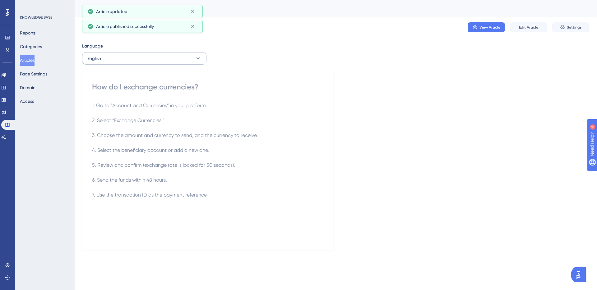
click at [150, 70] on div "Language English How do I exchange currencies? 1. Go to “Account and Currencies…" at bounding box center [335, 146] width 507 height 208
click at [158, 55] on button "English" at bounding box center [144, 58] width 124 height 12
click at [33, 61] on button "Articles" at bounding box center [27, 60] width 15 height 11
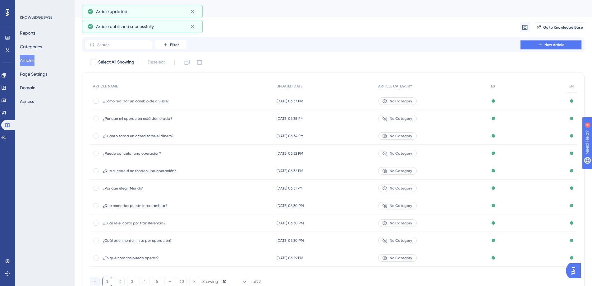
click at [561, 43] on span "New Article" at bounding box center [554, 44] width 20 height 5
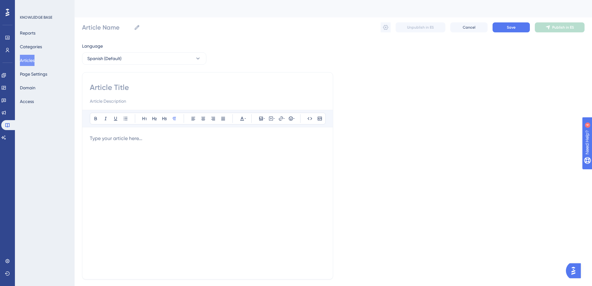
click at [121, 88] on input at bounding box center [208, 87] width 236 height 10
paste input "¿Cómo puedo dar de alta un nuevo beneficiario?"
type input "¿Cómo puedo dar de alta un nuevo beneficiario?"
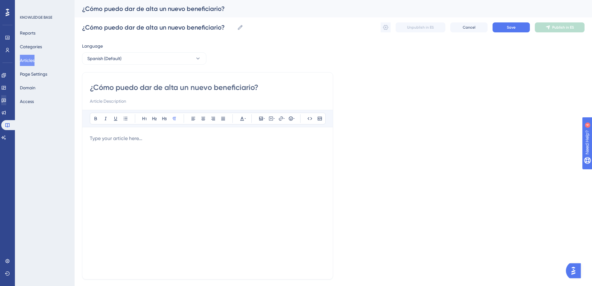
type input "¿Cómo puedo dar de alta un nuevo beneficiario?"
click at [133, 149] on div at bounding box center [208, 203] width 236 height 137
paste div
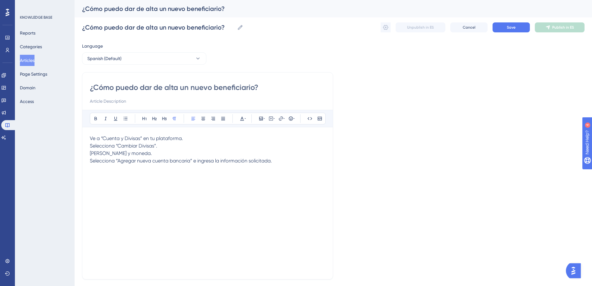
click at [91, 136] on span "Ve a “Cuenta y Divisas” en tu plataforma." at bounding box center [136, 138] width 93 height 6
drag, startPoint x: 176, startPoint y: 140, endPoint x: 187, endPoint y: 139, distance: 11.5
click at [176, 140] on span "1. Ve a “Cuenta y Divisas” en tu plataforma." at bounding box center [138, 138] width 97 height 6
click at [195, 138] on p "1. Ve a “Cuenta y Divisas” en tu plataforma. 2. Selecciona “Cambiar Divisas”. 3…" at bounding box center [208, 150] width 236 height 30
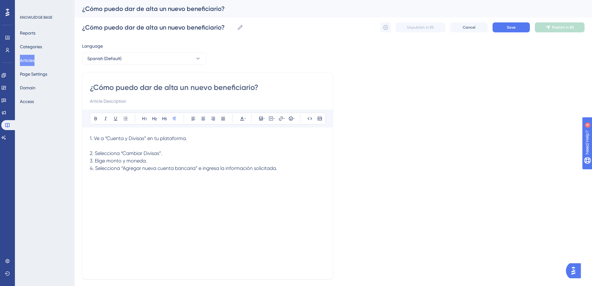
click at [173, 153] on p "2. Selecciona “Cambiar Divisas”. 3. [PERSON_NAME] y moneda. 4. Selecciona “Agre…" at bounding box center [208, 157] width 236 height 30
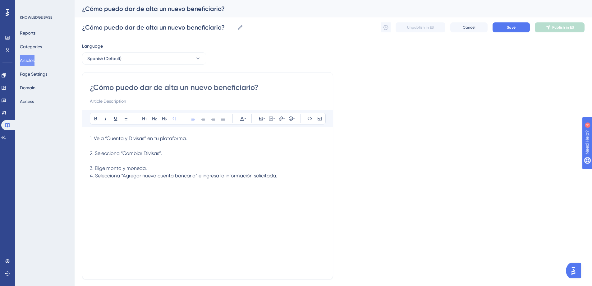
click at [153, 166] on p "3. [PERSON_NAME] y moneda. 4. Selecciona “Agregar nueva cuenta bancaria” e ingr…" at bounding box center [208, 168] width 236 height 22
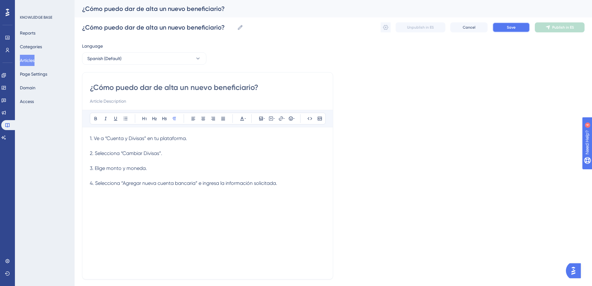
click at [506, 29] on button "Save" at bounding box center [510, 27] width 37 height 10
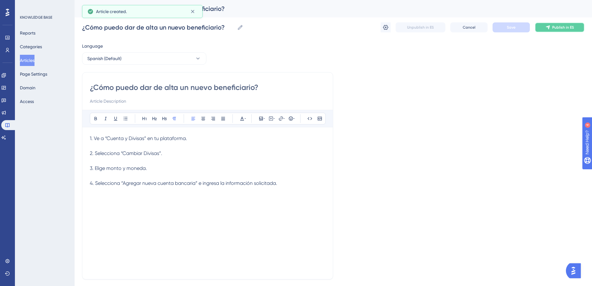
click at [547, 30] on icon at bounding box center [547, 27] width 5 height 5
click at [100, 61] on span "Spanish (Default)" at bounding box center [104, 58] width 34 height 7
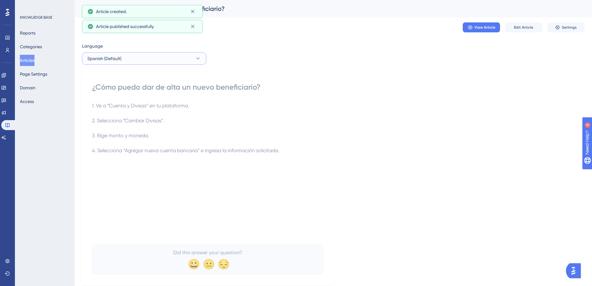
click at [111, 56] on span "Spanish (Default)" at bounding box center [104, 58] width 34 height 7
click at [112, 90] on button "English English No translation" at bounding box center [144, 90] width 116 height 12
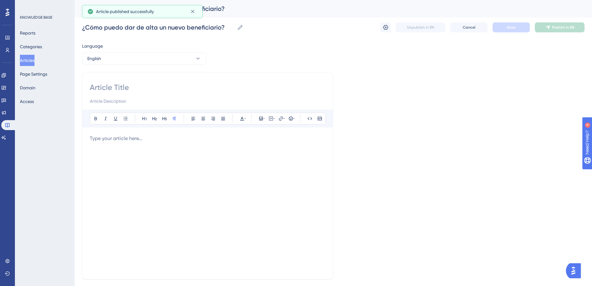
click at [119, 89] on input at bounding box center [208, 87] width 236 height 10
paste input "How do I add a new beneficiary?"
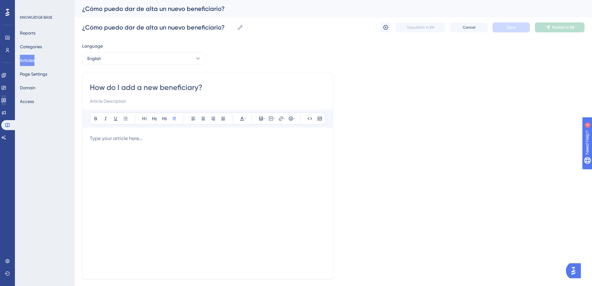
type input "How do I add a new beneficiary?"
click at [131, 148] on div at bounding box center [208, 203] width 236 height 137
paste div
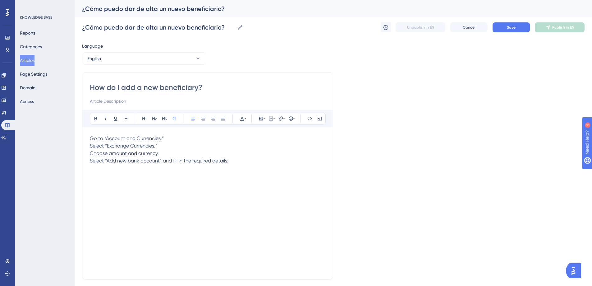
click at [90, 139] on span "Go to “Account and Currencies.”" at bounding box center [127, 138] width 74 height 6
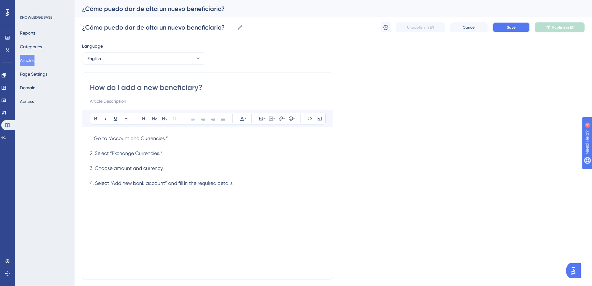
click at [519, 27] on button "Save" at bounding box center [510, 27] width 37 height 10
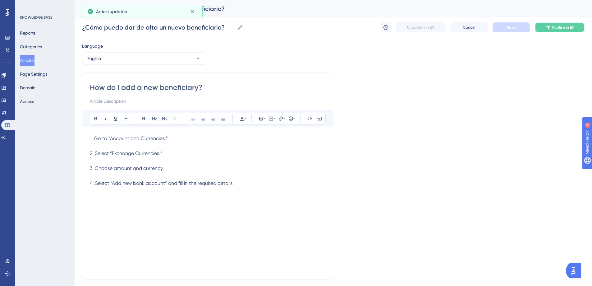
click at [568, 29] on span "Publish in EN" at bounding box center [563, 27] width 22 height 5
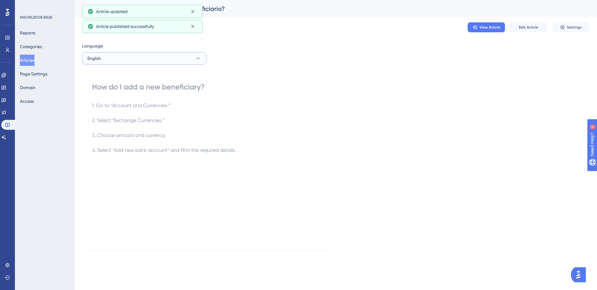
click at [131, 62] on button "English" at bounding box center [144, 58] width 124 height 12
click at [34, 59] on button "Articles" at bounding box center [27, 60] width 15 height 11
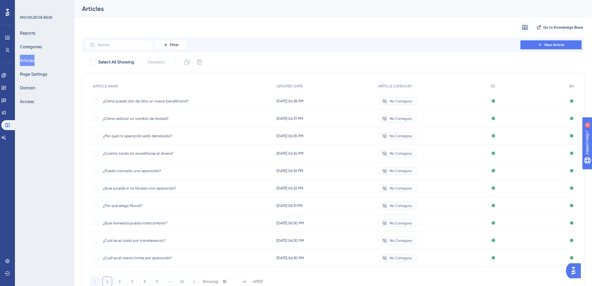
click at [545, 46] on span "New Article" at bounding box center [554, 44] width 20 height 5
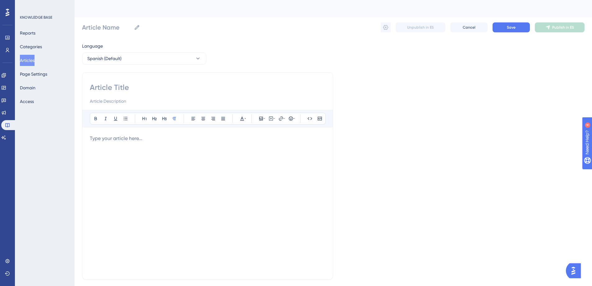
click at [122, 87] on input at bounding box center [208, 87] width 236 height 10
paste input "¿Cómo puedo cambiar la información de un beneficiario?"
type input "¿Cómo puedo cambiar la información de un beneficiario?"
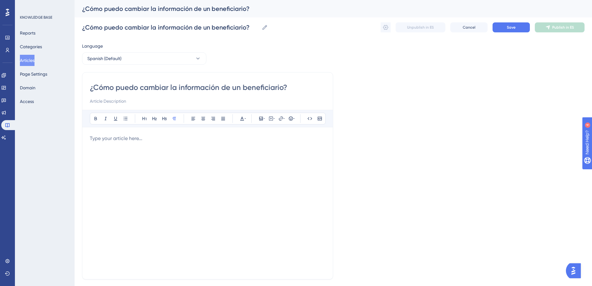
type input "¿Cómo puedo cambiar la información de un beneficiario?"
click at [197, 142] on div at bounding box center [208, 203] width 236 height 137
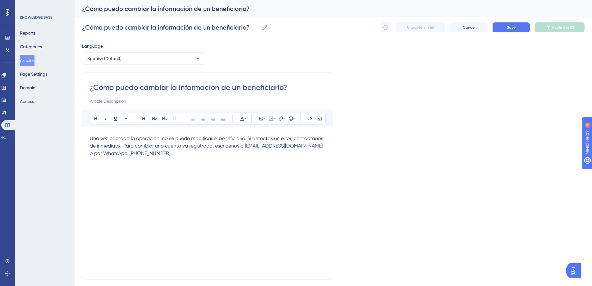
click at [124, 145] on span "Una vez pactada la operación, no se puede modificar el beneficiario. Si detecta…" at bounding box center [207, 145] width 235 height 21
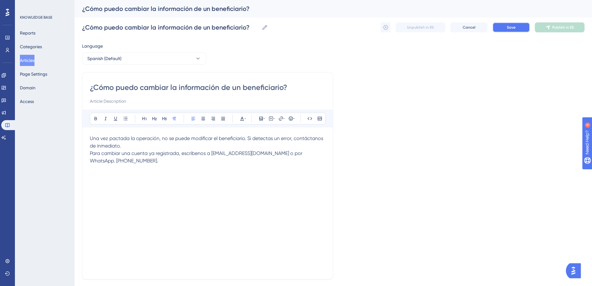
click at [502, 28] on button "Save" at bounding box center [510, 27] width 37 height 10
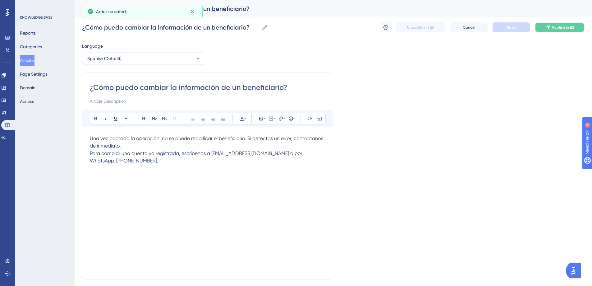
drag, startPoint x: 551, startPoint y: 28, endPoint x: 186, endPoint y: 68, distance: 367.5
click at [551, 28] on button "Publish in ES" at bounding box center [560, 27] width 50 height 10
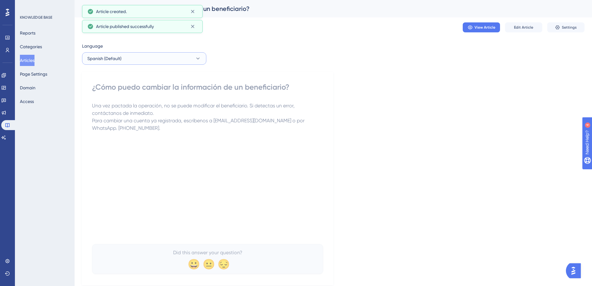
click at [145, 62] on button "Spanish (Default)" at bounding box center [144, 58] width 124 height 12
click at [140, 85] on button "English English No translation" at bounding box center [144, 90] width 116 height 12
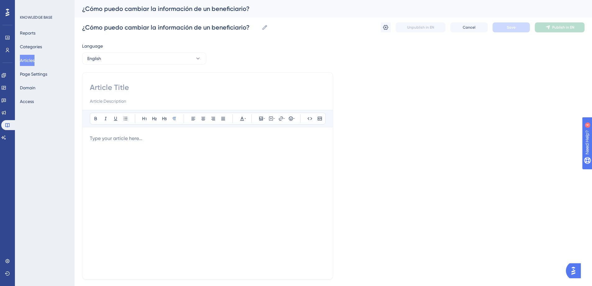
click at [127, 88] on input at bounding box center [208, 87] width 236 height 10
paste input "How can I change beneficiary information?"
type input "How can I change beneficiary information?"
click at [108, 152] on div at bounding box center [208, 203] width 236 height 137
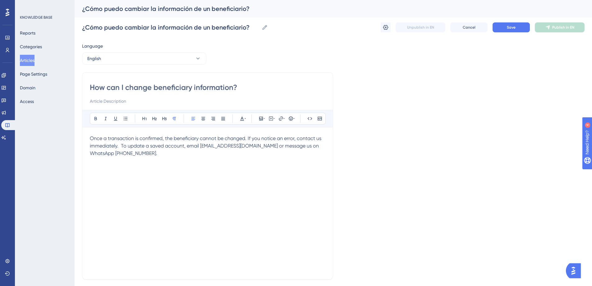
click at [122, 144] on span "Once a transaction is confirmed, the beneficiary cannot be changed. If you noti…" at bounding box center [206, 145] width 233 height 21
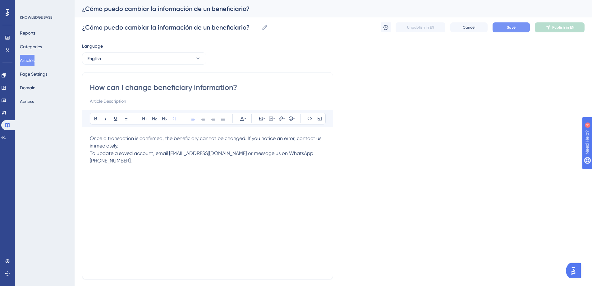
click at [514, 29] on span "Save" at bounding box center [511, 27] width 9 height 5
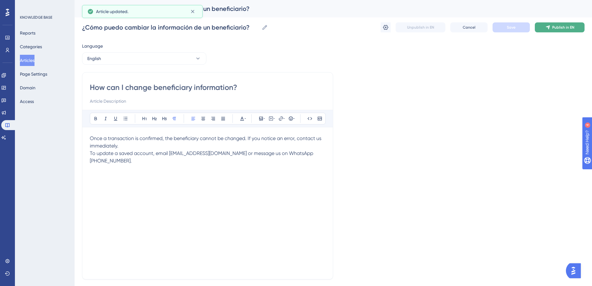
click at [554, 26] on span "Publish in EN" at bounding box center [563, 27] width 22 height 5
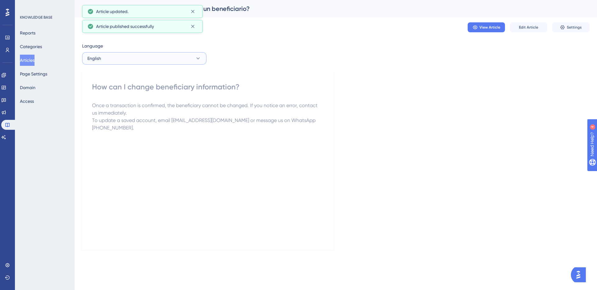
click at [175, 63] on button "English" at bounding box center [144, 58] width 124 height 12
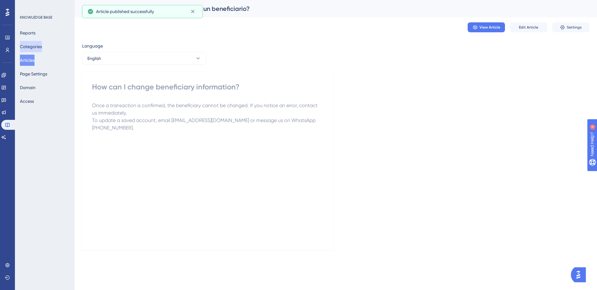
click at [36, 47] on button "Categories" at bounding box center [31, 46] width 22 height 11
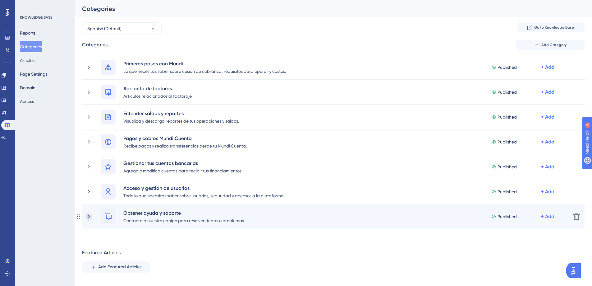
click at [89, 217] on icon at bounding box center [89, 215] width 2 height 3
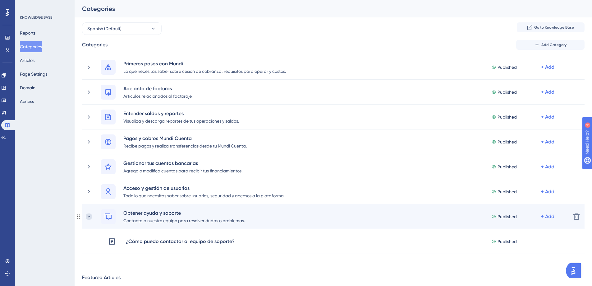
click at [88, 216] on icon at bounding box center [89, 216] width 6 height 6
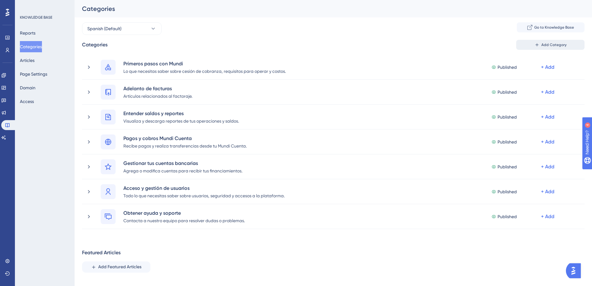
click at [545, 42] on span "Add Category" at bounding box center [553, 44] width 25 height 5
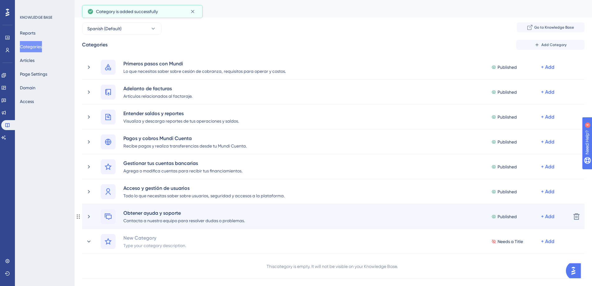
scroll to position [1, 0]
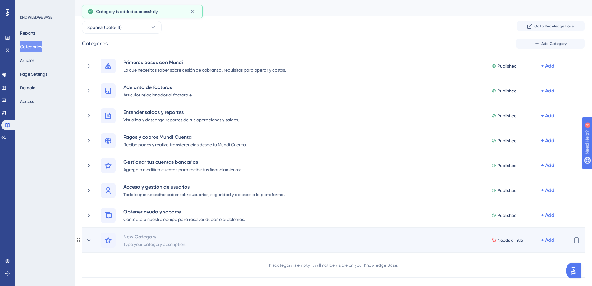
click at [139, 235] on div "New Category" at bounding box center [154, 235] width 63 height 7
paste div
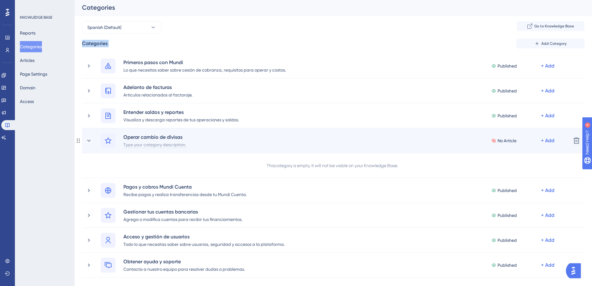
click at [167, 146] on div "Type your category description." at bounding box center [154, 143] width 63 height 7
paste div
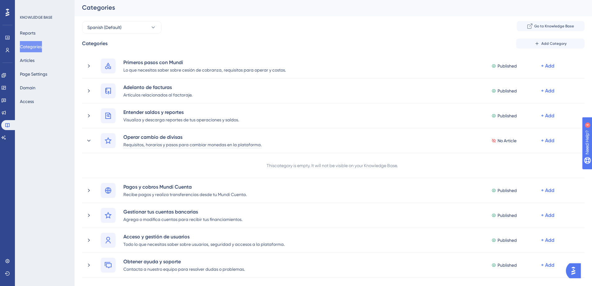
click at [75, 167] on div "Performance Users Engagement Widgets Feedback Product Updates Knowledge Base AI…" at bounding box center [333, 191] width 517 height 385
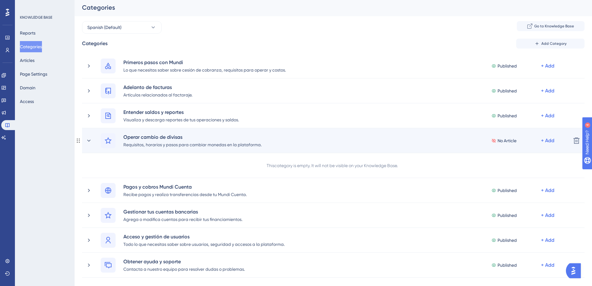
scroll to position [0, 0]
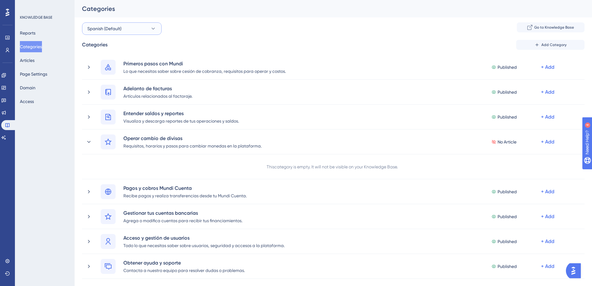
click at [126, 30] on button "Spanish (Default)" at bounding box center [122, 28] width 80 height 12
click at [123, 75] on div "English English" at bounding box center [122, 79] width 62 height 12
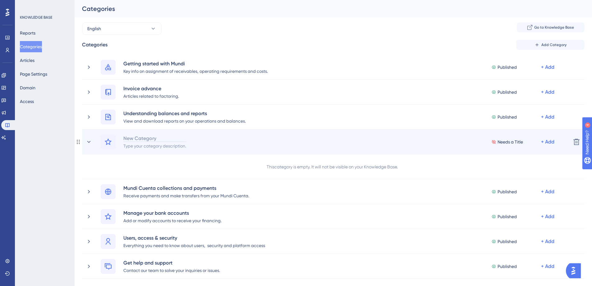
click at [146, 138] on div "New Category" at bounding box center [154, 137] width 63 height 7
paste div
click at [155, 147] on div "Type your category description." at bounding box center [154, 145] width 63 height 7
paste div
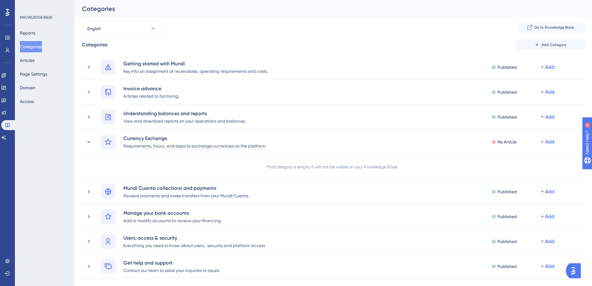
click at [282, 19] on div "Performance Users Engagement Widgets Feedback Product Updates Knowledge Base AI…" at bounding box center [333, 192] width 517 height 385
click at [111, 30] on button "English" at bounding box center [122, 28] width 80 height 12
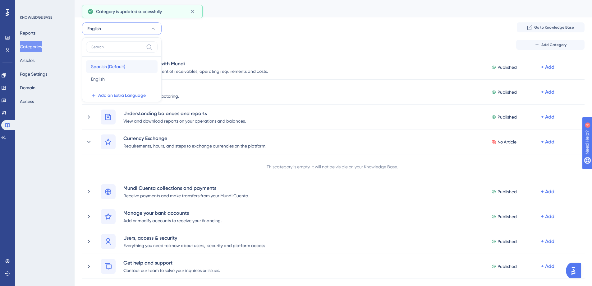
click at [113, 64] on span "Spanish (Default)" at bounding box center [108, 66] width 34 height 7
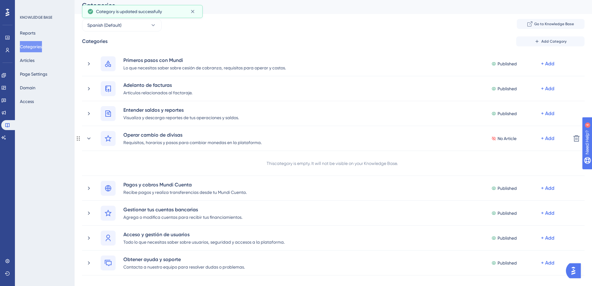
scroll to position [12, 0]
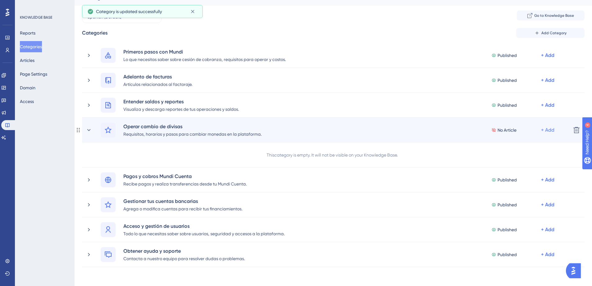
click at [551, 59] on div "+ Add" at bounding box center [547, 55] width 13 height 7
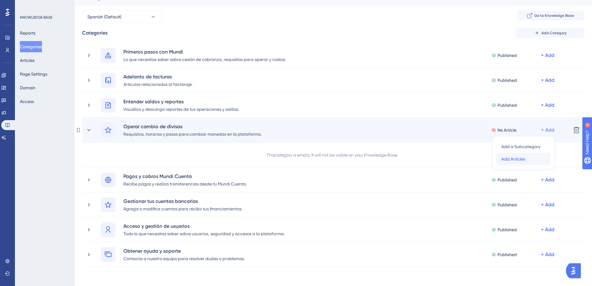
click at [523, 157] on span "Add Articles" at bounding box center [513, 158] width 24 height 7
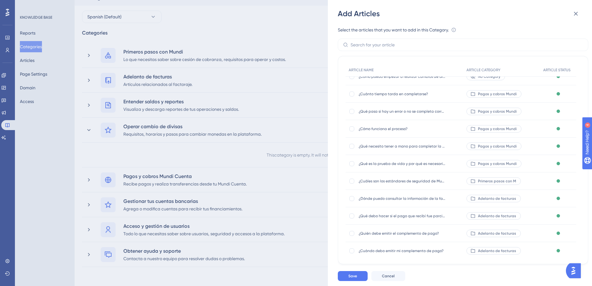
scroll to position [130, 0]
click at [350, 166] on div at bounding box center [351, 164] width 5 height 5
checkbox input "true"
click at [351, 147] on div at bounding box center [351, 146] width 5 height 5
checkbox input "true"
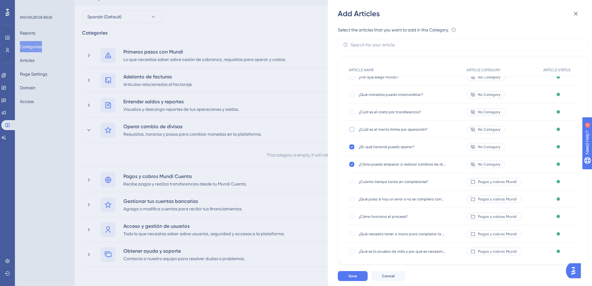
click at [352, 129] on div at bounding box center [351, 129] width 5 height 5
checkbox input "true"
click at [352, 113] on div at bounding box center [351, 111] width 5 height 5
checkbox input "true"
click at [352, 94] on div at bounding box center [351, 94] width 5 height 5
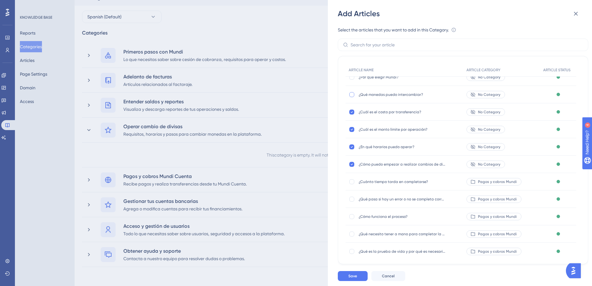
checkbox input "true"
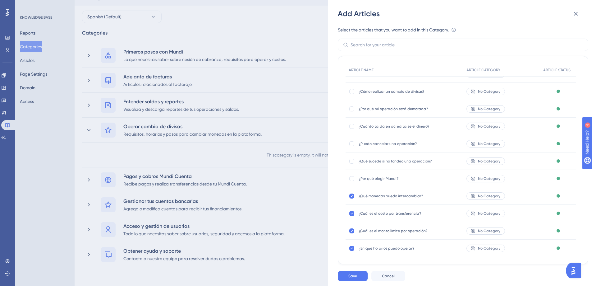
click at [354, 179] on div at bounding box center [351, 178] width 5 height 5
checkbox input "true"
click at [352, 162] on div at bounding box center [351, 160] width 5 height 5
checkbox input "true"
click at [352, 144] on div at bounding box center [351, 143] width 5 height 5
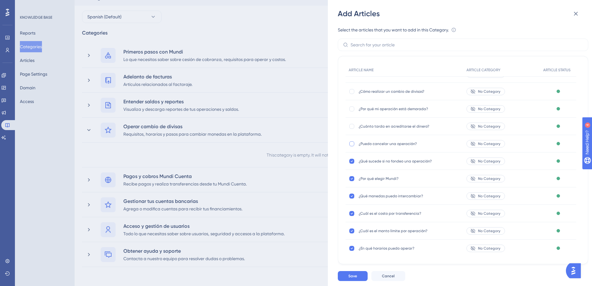
checkbox input "true"
drag, startPoint x: 352, startPoint y: 126, endPoint x: 352, endPoint y: 121, distance: 4.7
click at [352, 126] on div at bounding box center [351, 126] width 5 height 5
checkbox input "true"
click at [352, 110] on div at bounding box center [351, 108] width 5 height 5
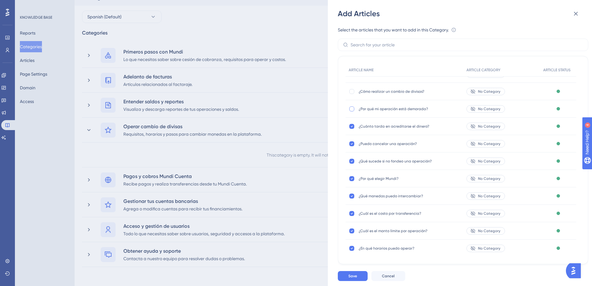
checkbox input "true"
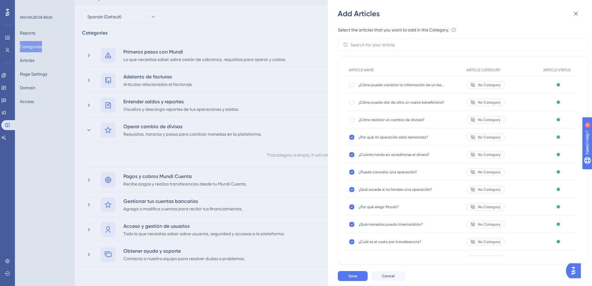
click at [350, 120] on div at bounding box center [351, 119] width 5 height 5
checkbox input "true"
click at [352, 103] on div at bounding box center [351, 102] width 5 height 5
checkbox input "true"
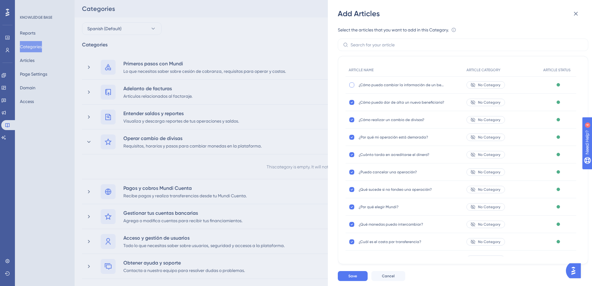
click at [351, 85] on div at bounding box center [351, 84] width 5 height 5
checkbox input "true"
click at [358, 281] on button "Save" at bounding box center [353, 276] width 30 height 10
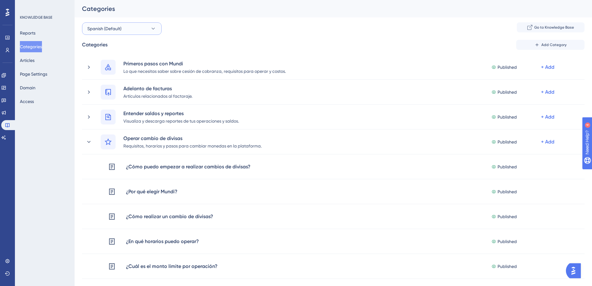
click at [136, 26] on button "Spanish (Default)" at bounding box center [122, 28] width 80 height 12
click at [131, 79] on div "English English" at bounding box center [122, 79] width 62 height 12
